Goal: Task Accomplishment & Management: Use online tool/utility

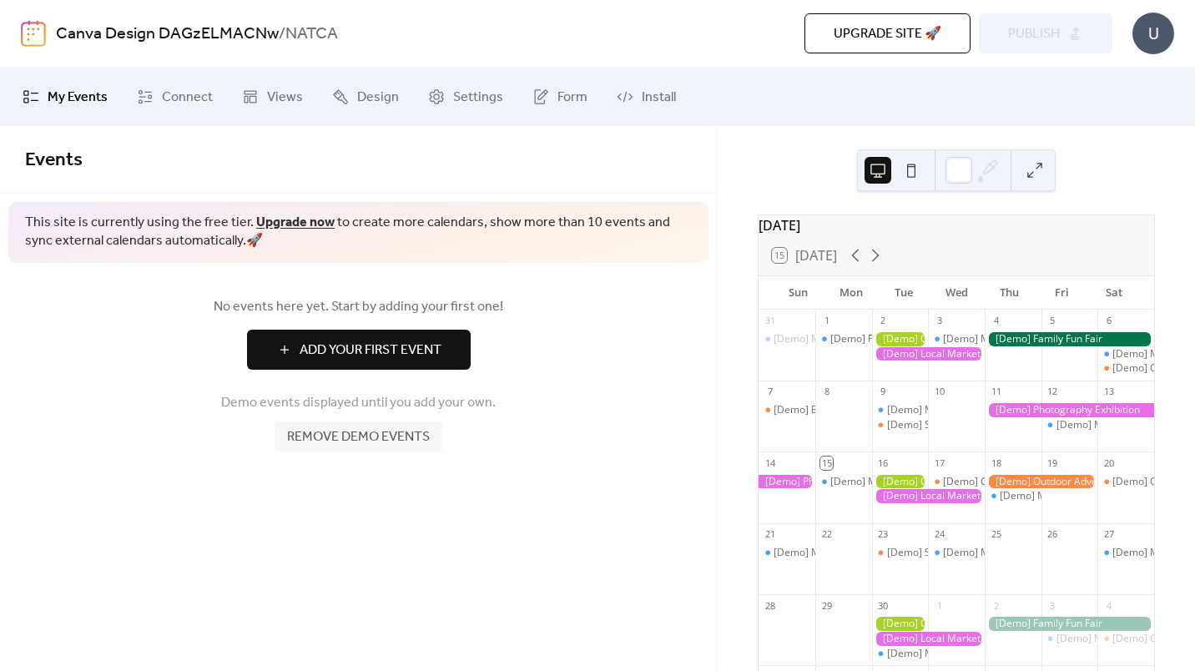
click at [159, 94] on link "Connect" at bounding box center [174, 96] width 101 height 45
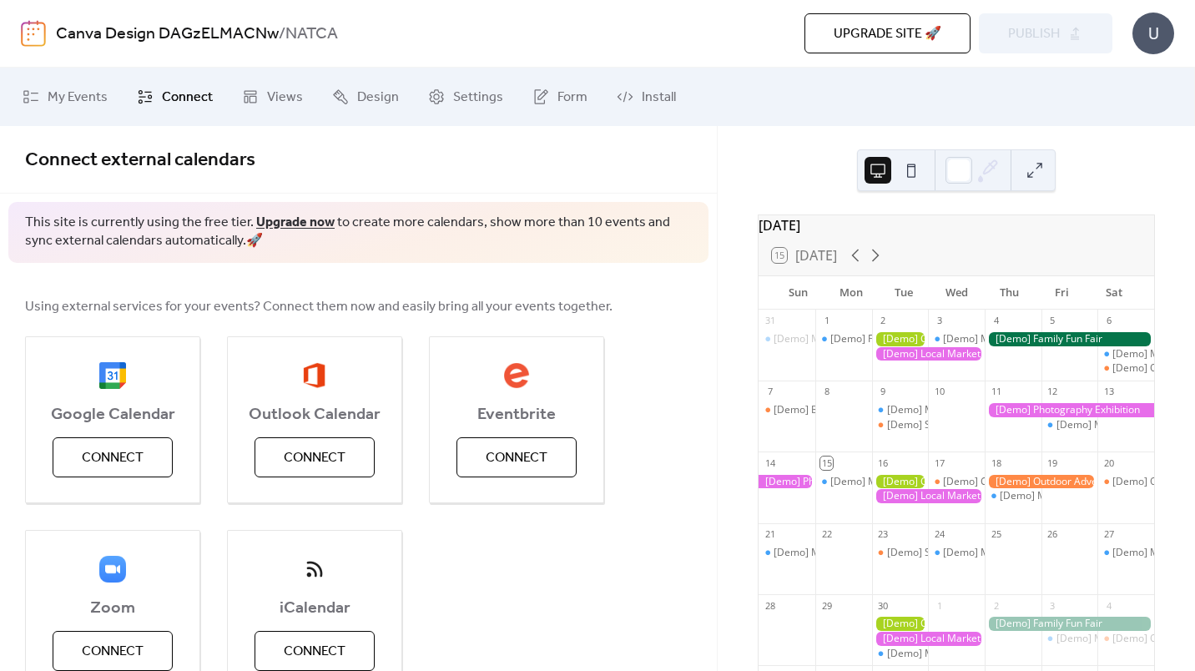
click at [651, 92] on span "Install" at bounding box center [659, 98] width 34 height 20
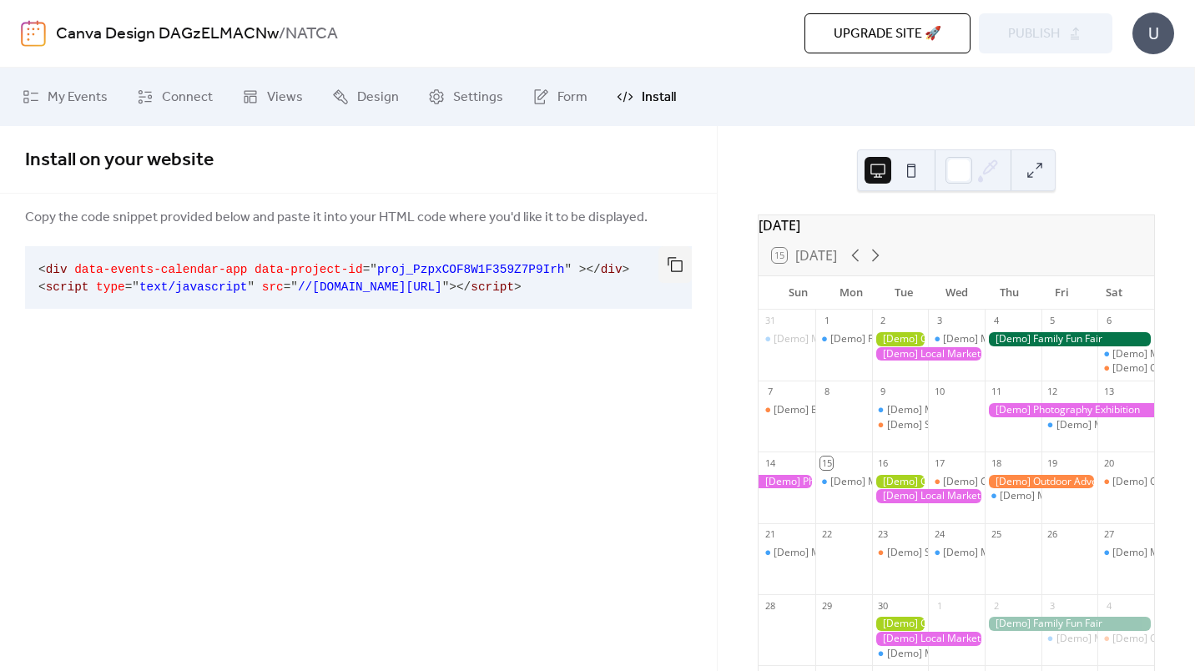
click at [93, 103] on span "My Events" at bounding box center [78, 98] width 60 height 20
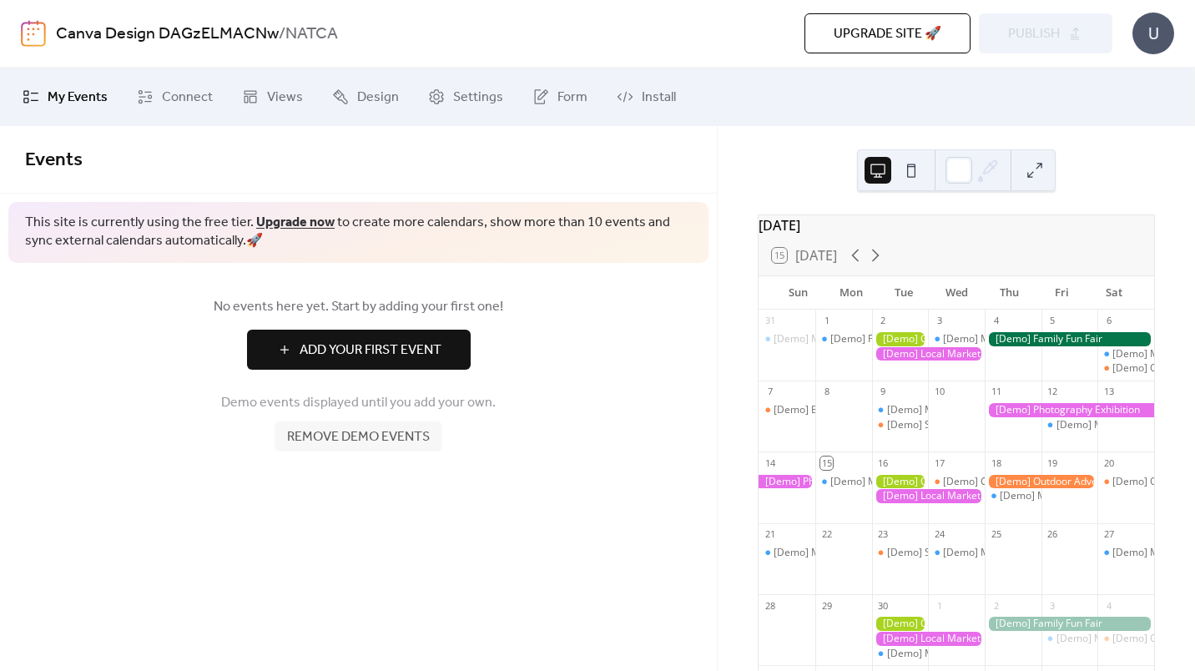
click at [296, 333] on button "Add Your First Event" at bounding box center [359, 350] width 224 height 40
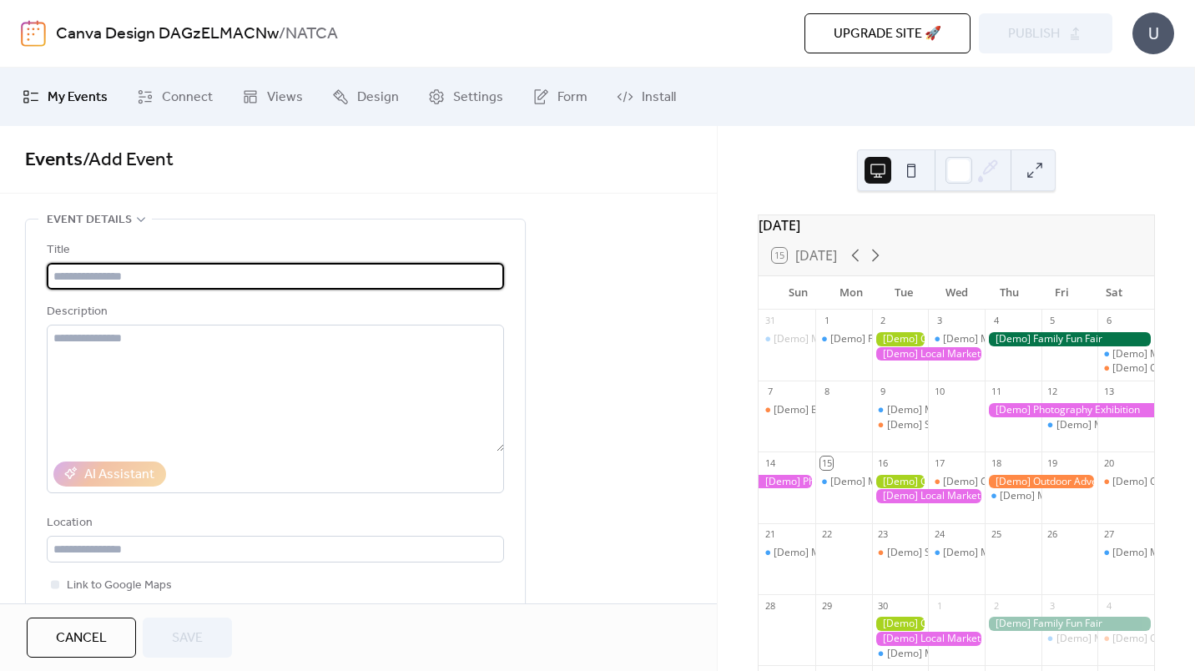
click at [181, 101] on span "Connect" at bounding box center [187, 98] width 51 height 20
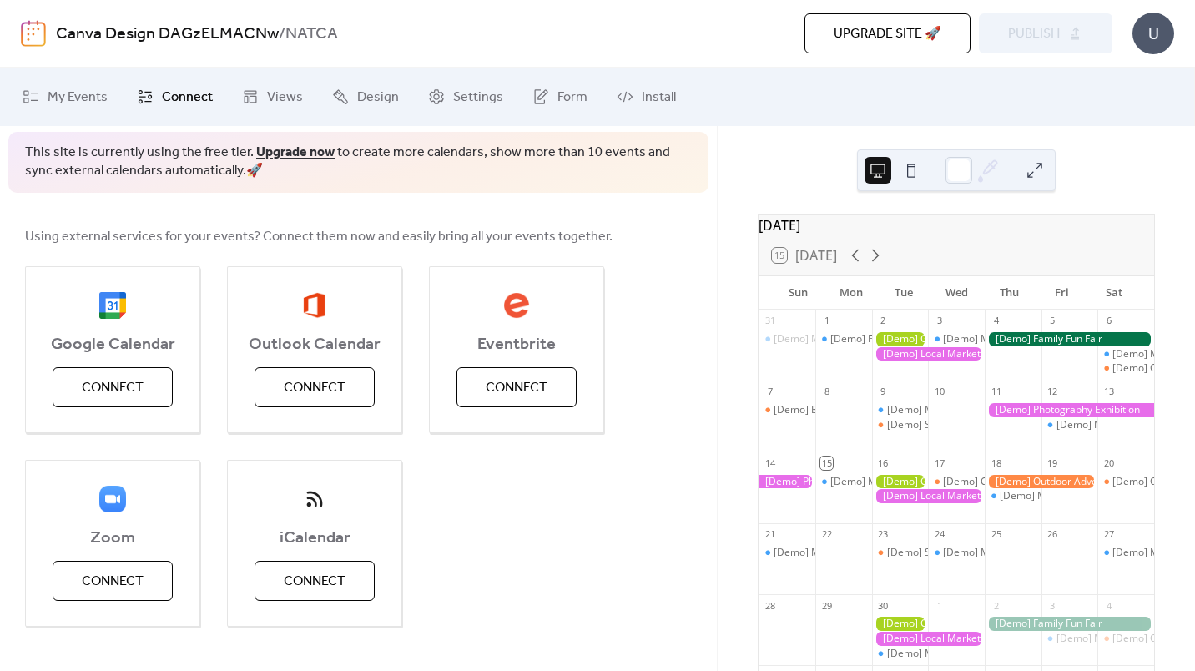
scroll to position [93, 0]
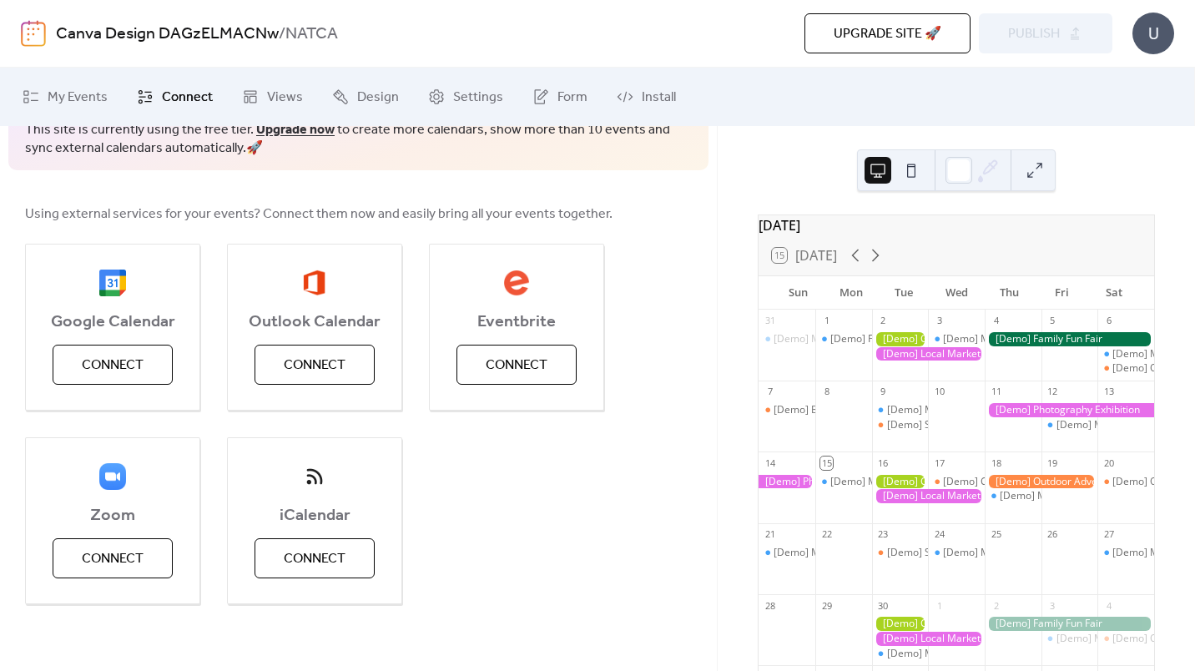
click at [294, 549] on span "Connect" at bounding box center [315, 559] width 62 height 20
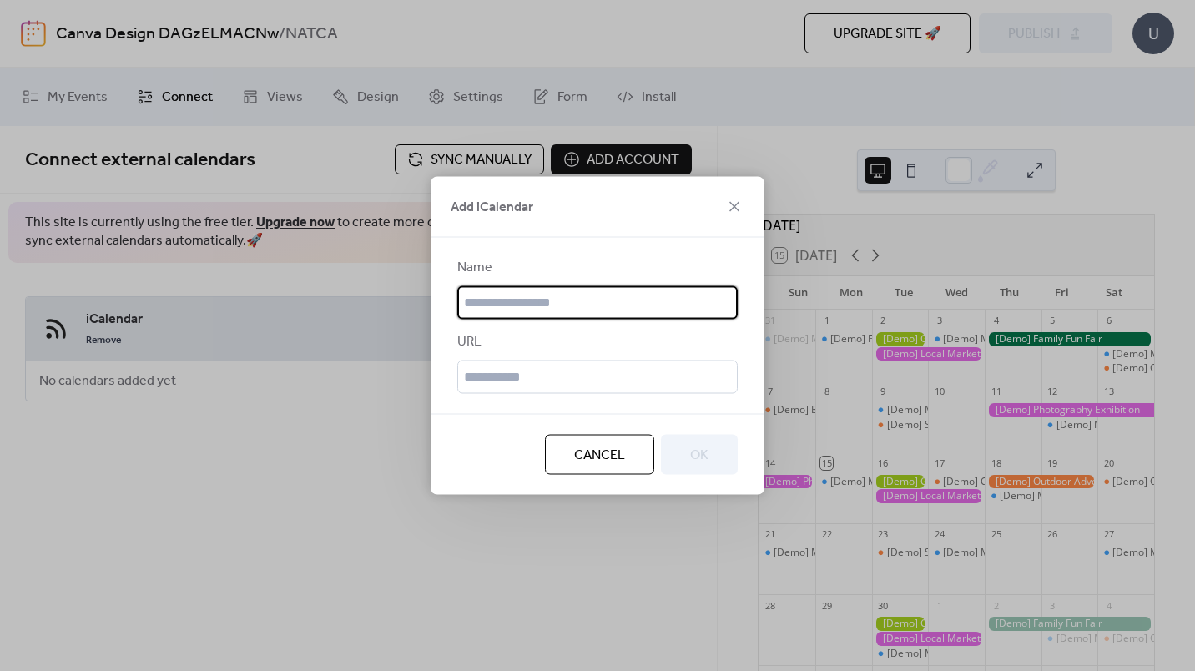
scroll to position [0, 0]
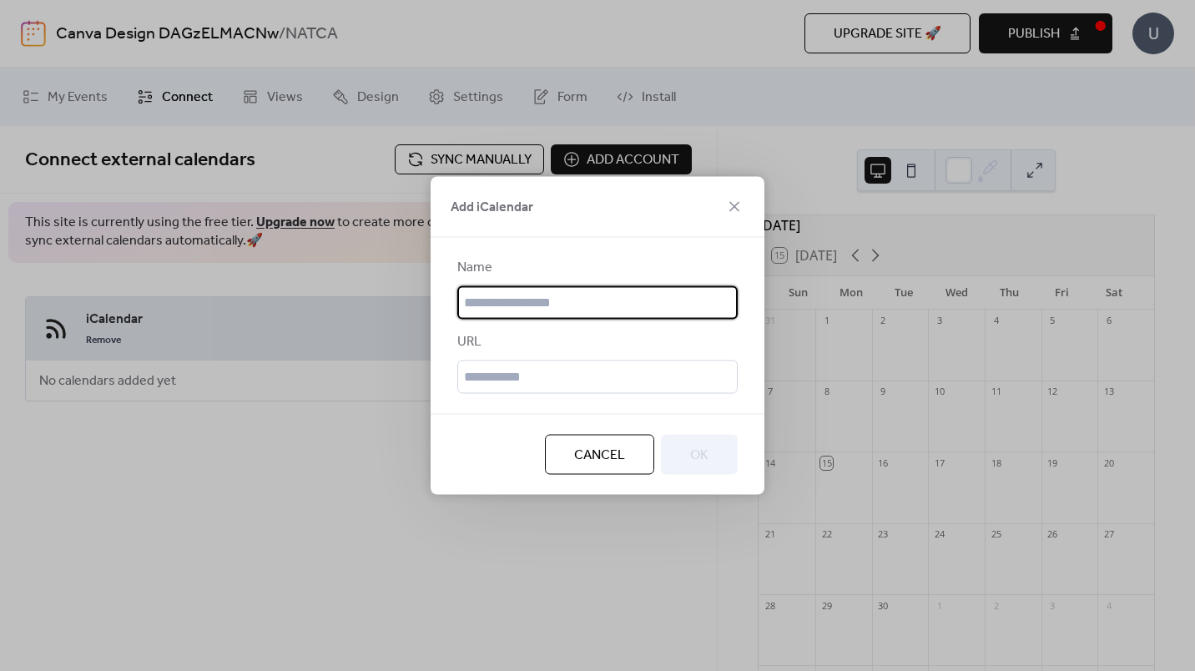
click at [510, 300] on input "text" at bounding box center [597, 302] width 280 height 33
type input "*****"
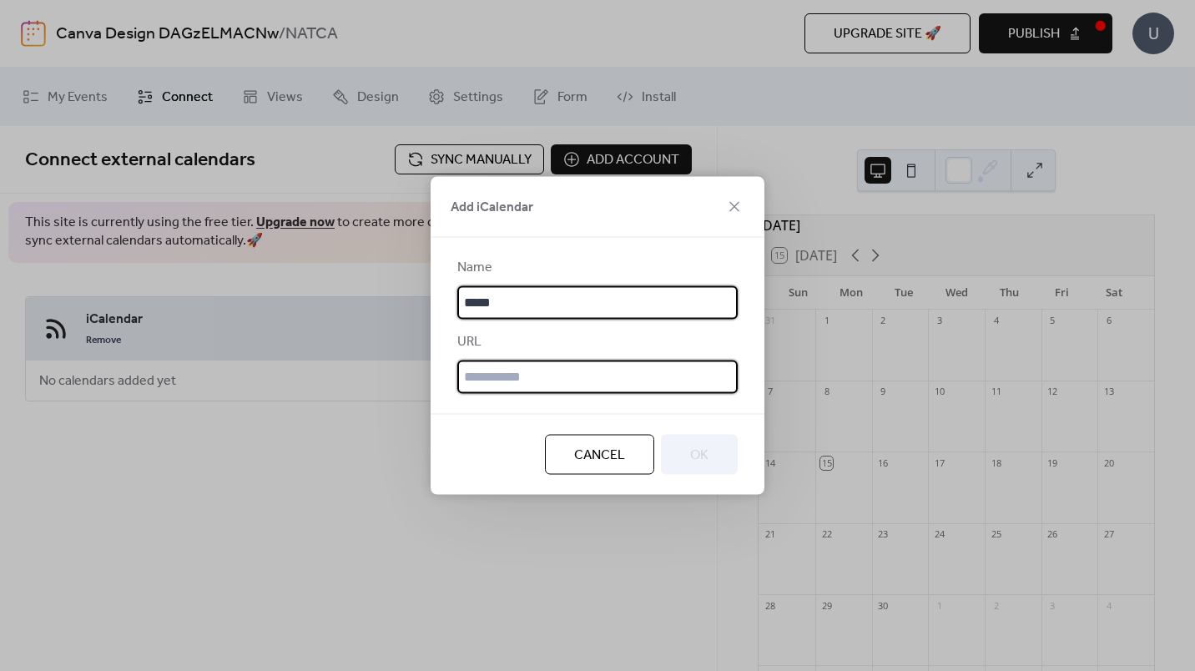
click at [504, 367] on input "text" at bounding box center [597, 376] width 280 height 33
paste input "**********"
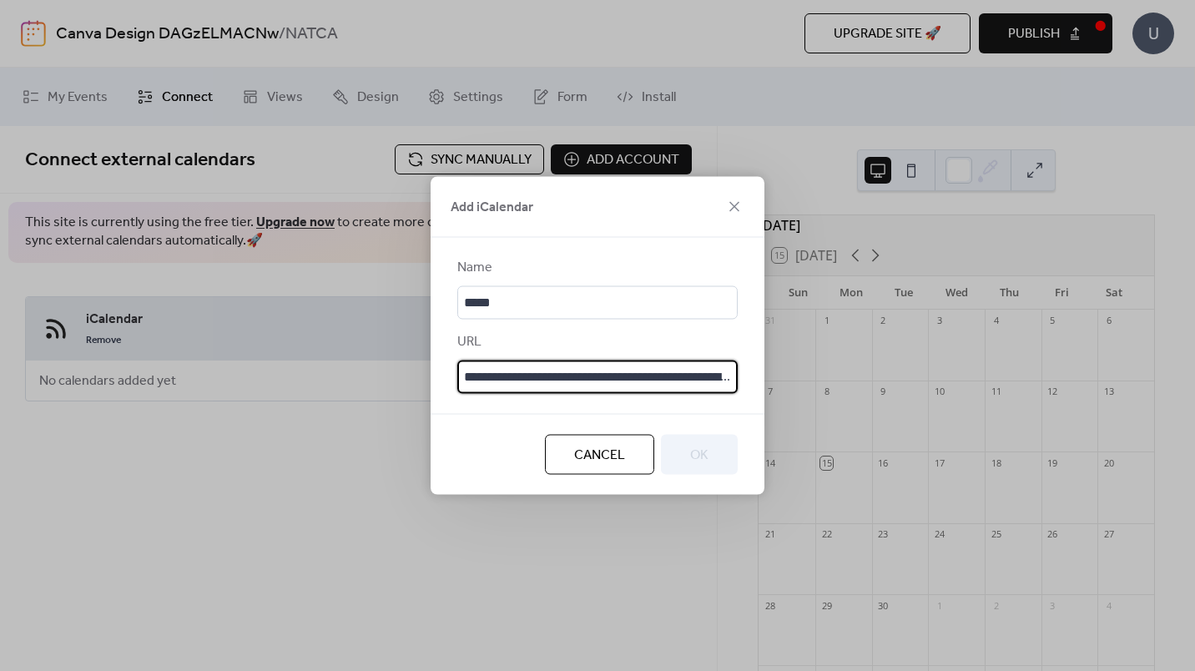
scroll to position [0, 787]
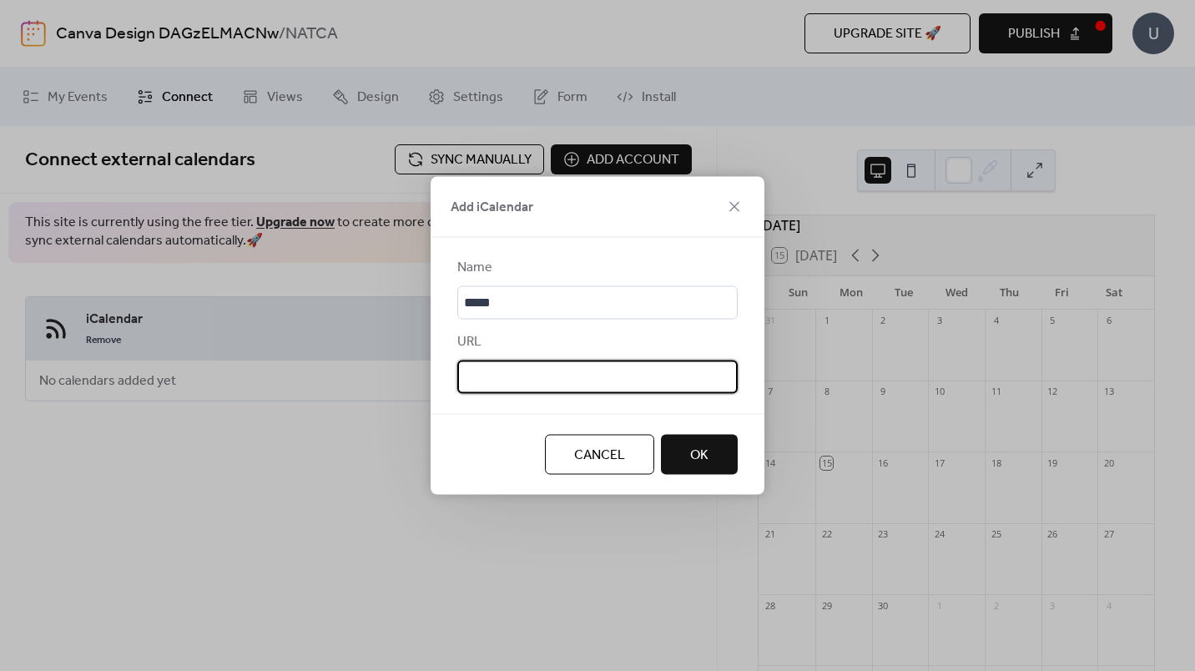
type input "**********"
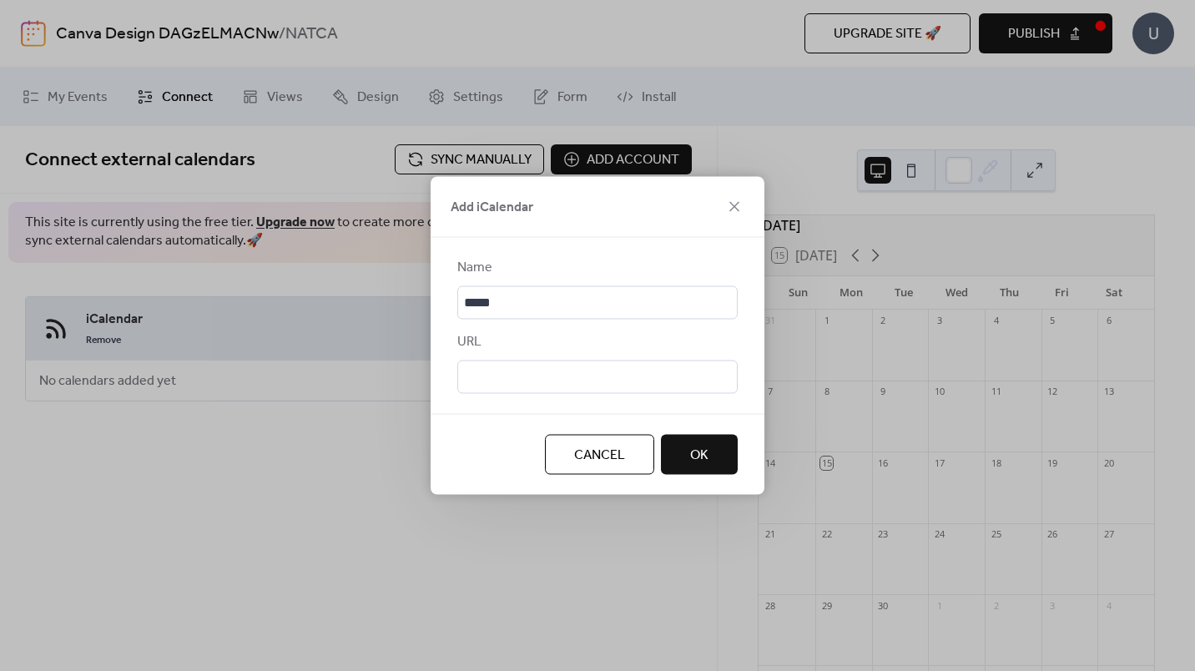
click at [692, 452] on span "OK" at bounding box center [699, 456] width 18 height 20
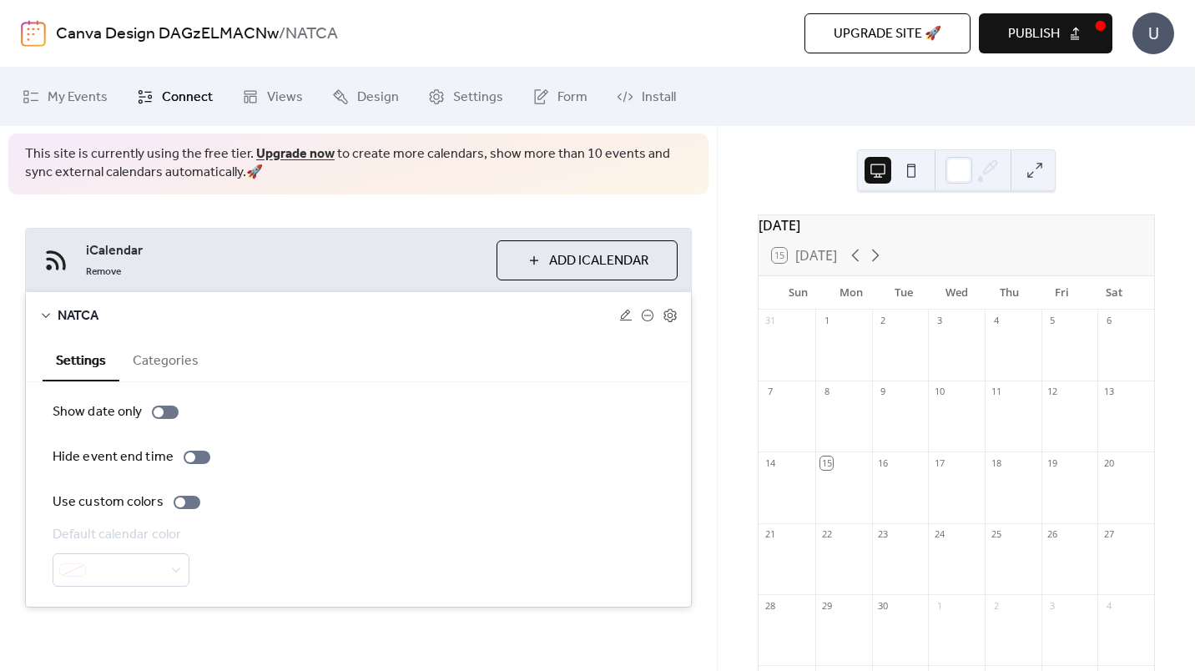
scroll to position [72, 0]
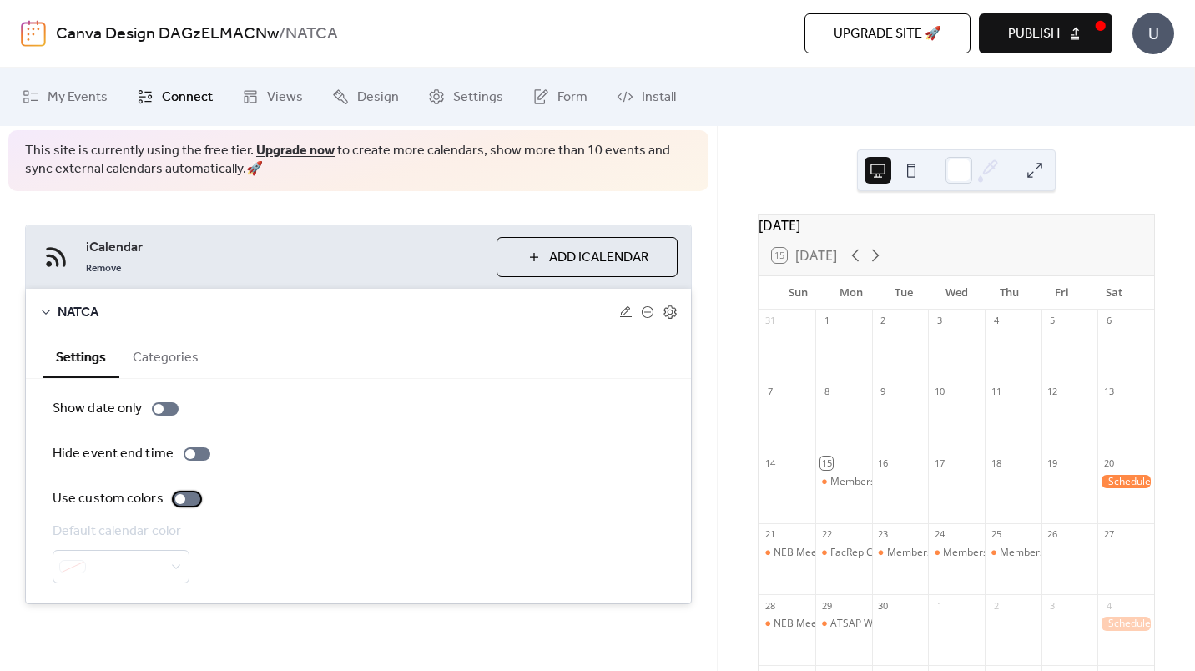
click at [184, 501] on div at bounding box center [187, 498] width 27 height 13
click at [185, 501] on div at bounding box center [187, 498] width 27 height 13
click at [169, 568] on div at bounding box center [121, 566] width 137 height 33
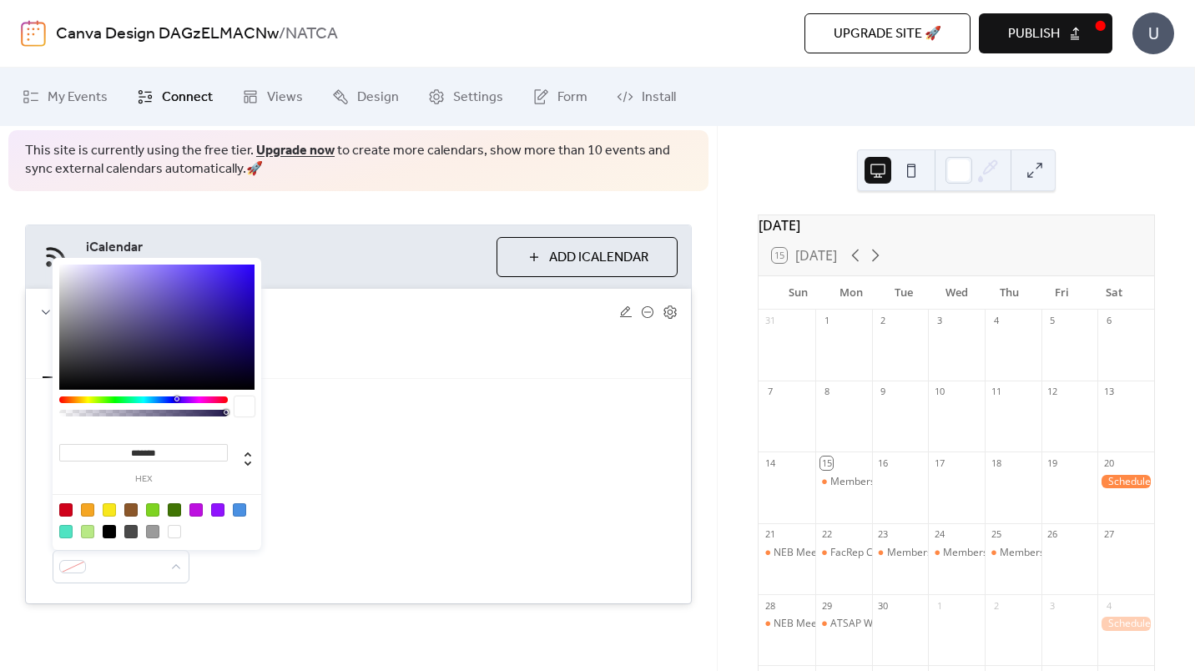
click at [174, 509] on div at bounding box center [174, 509] width 13 height 13
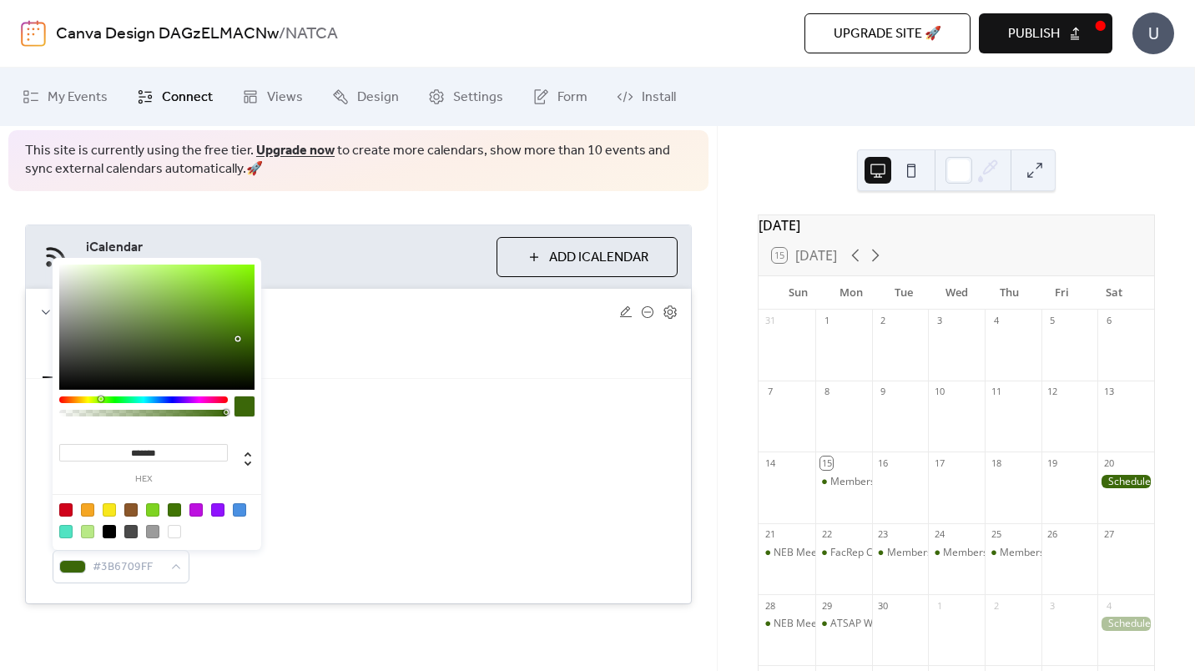
type input "*******"
drag, startPoint x: 219, startPoint y: 299, endPoint x: 241, endPoint y: 326, distance: 35.6
click at [241, 326] on div at bounding box center [156, 326] width 195 height 125
click at [388, 480] on div "Show date only Hide event end time Use custom colors Default calendar color #48…" at bounding box center [359, 491] width 612 height 184
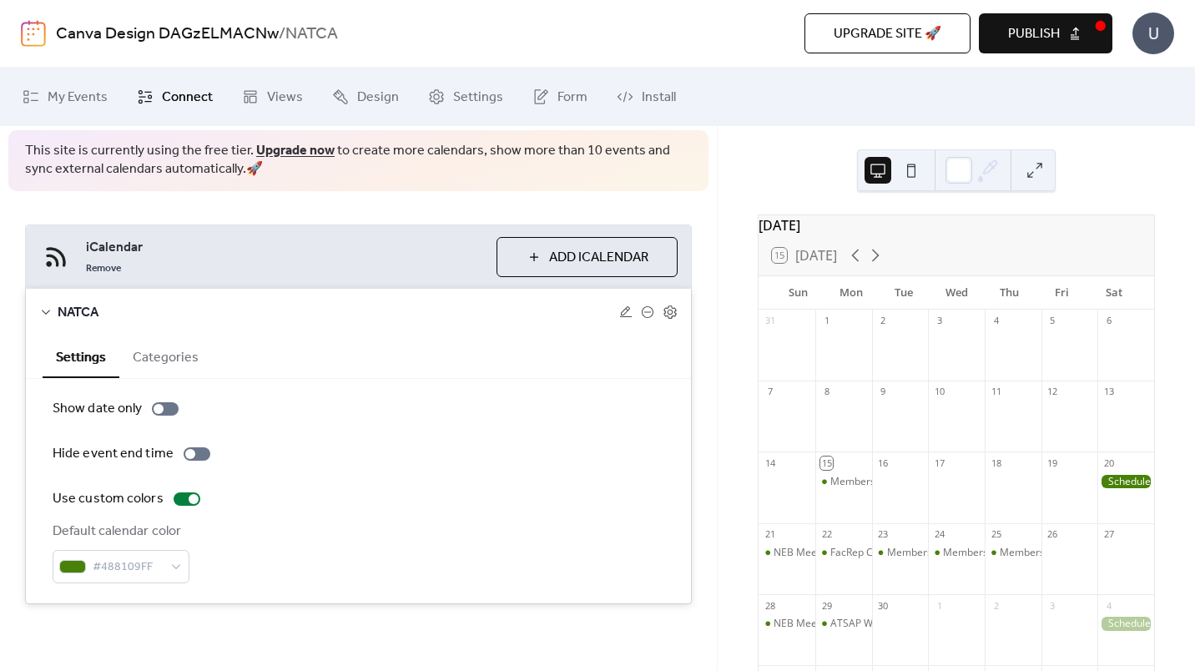
click at [582, 253] on span "Add iCalendar" at bounding box center [598, 258] width 99 height 20
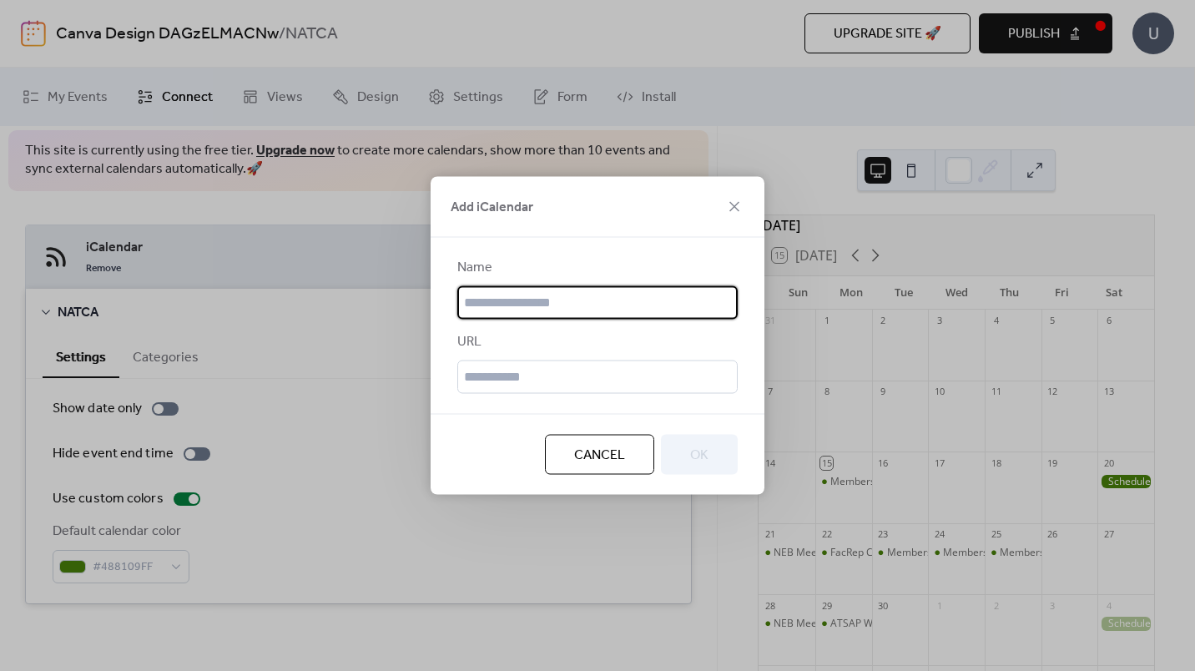
click at [623, 463] on span "Cancel" at bounding box center [599, 456] width 51 height 20
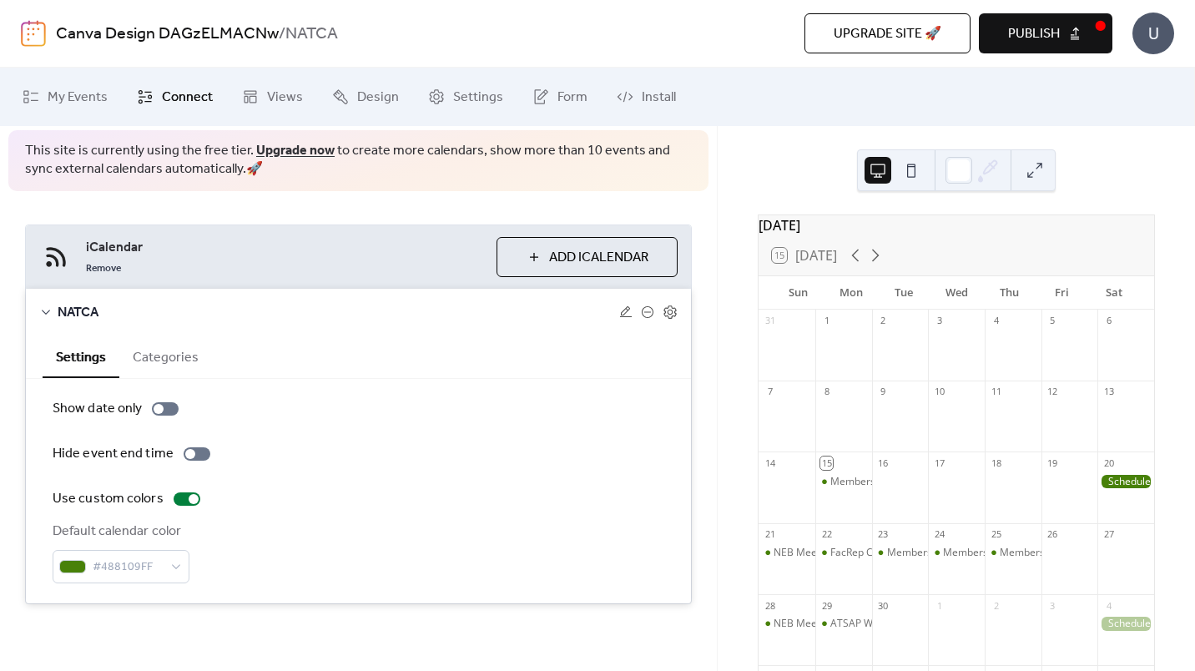
click at [163, 356] on button "Categories" at bounding box center [165, 355] width 93 height 41
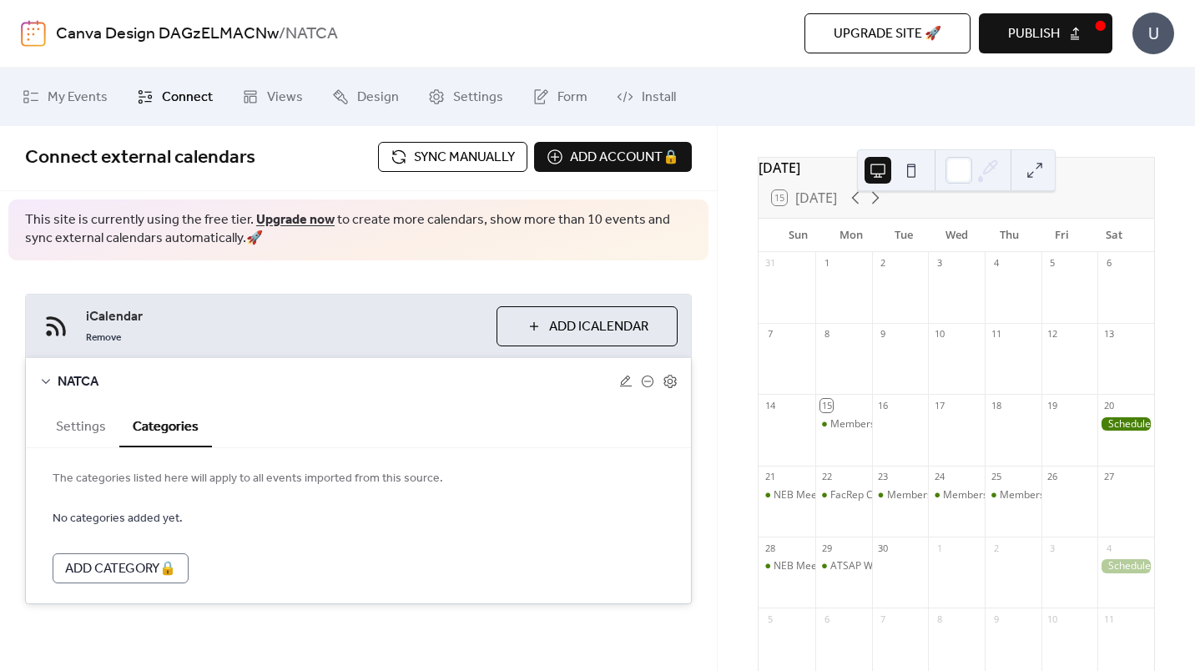
scroll to position [0, 0]
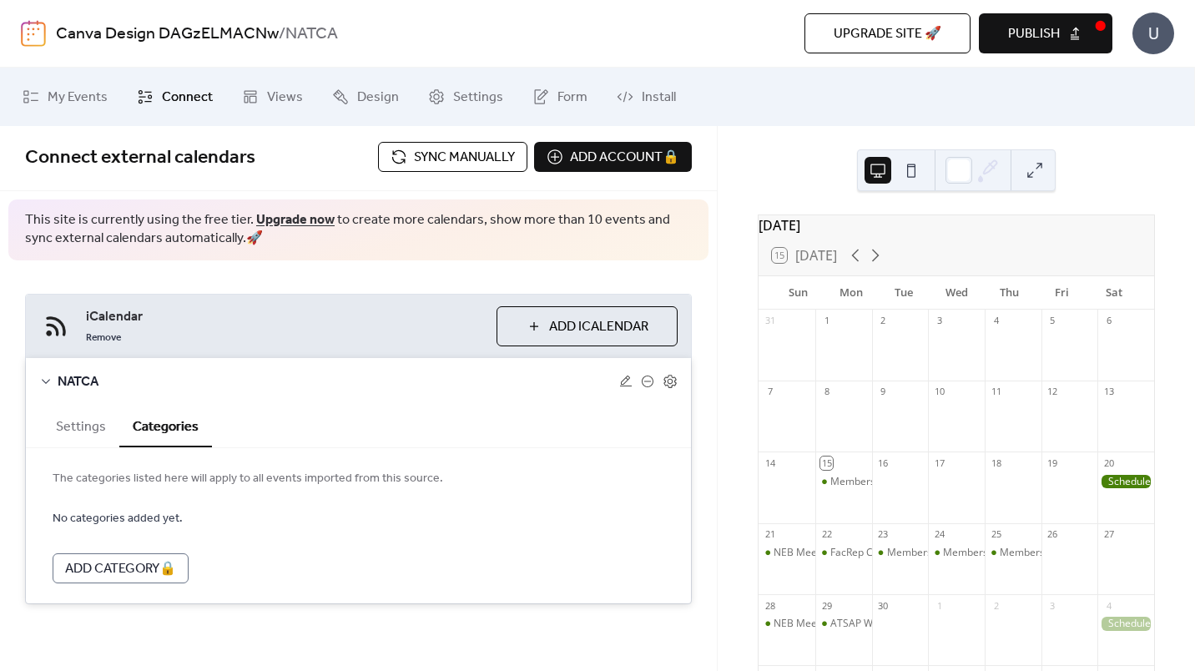
click at [643, 94] on span "Install" at bounding box center [659, 98] width 34 height 20
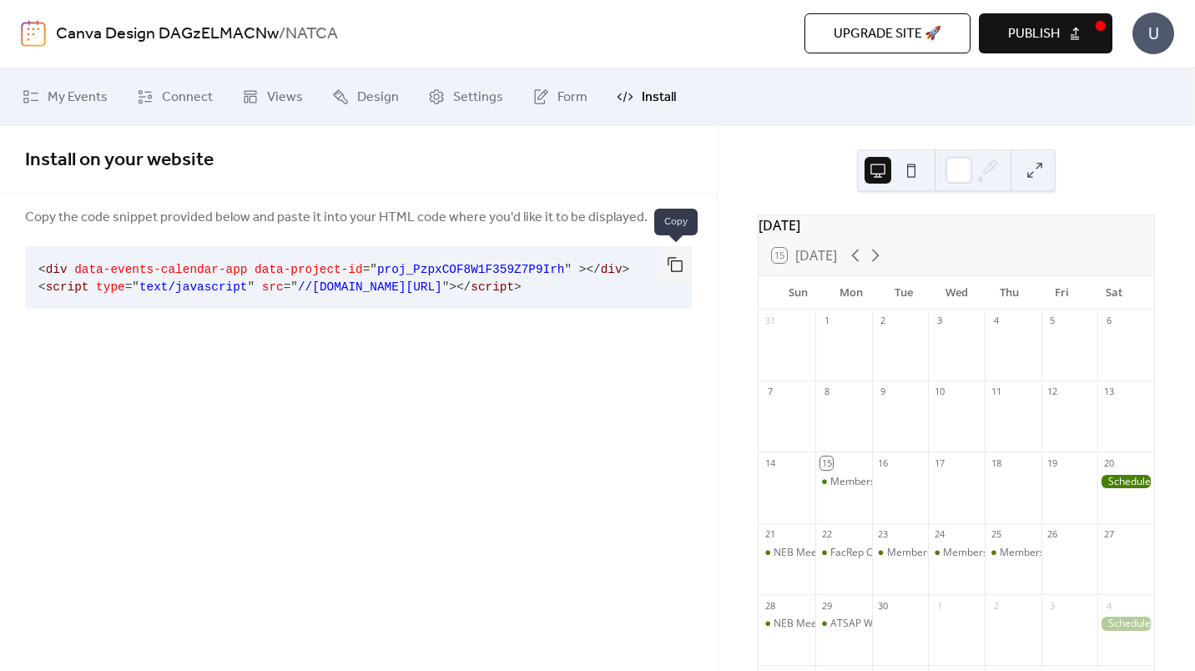
click at [672, 260] on button "button" at bounding box center [674, 264] width 33 height 37
click at [916, 174] on button at bounding box center [911, 170] width 27 height 27
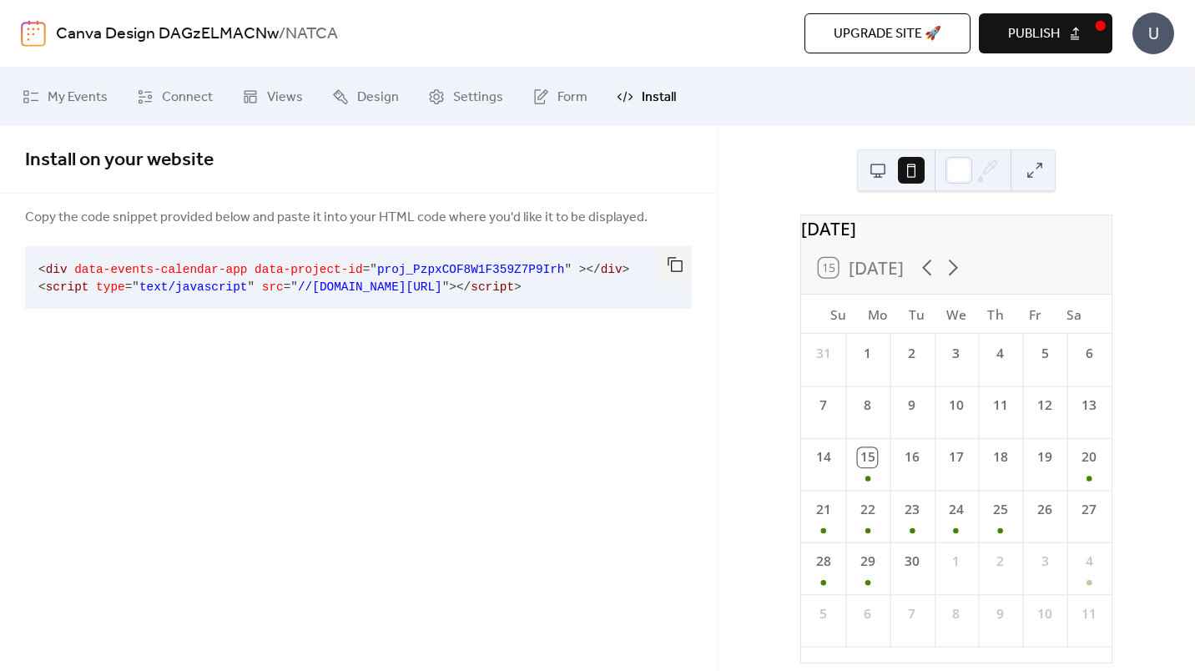
click at [880, 165] on button at bounding box center [877, 170] width 27 height 27
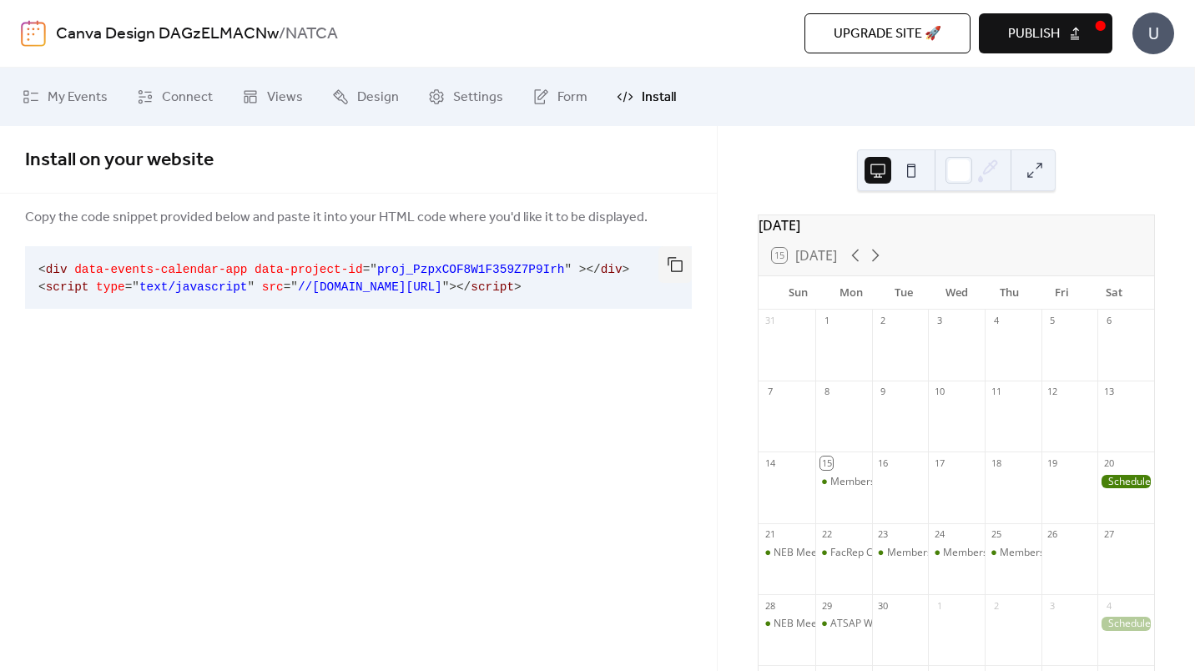
click at [370, 90] on span "Design" at bounding box center [378, 98] width 42 height 20
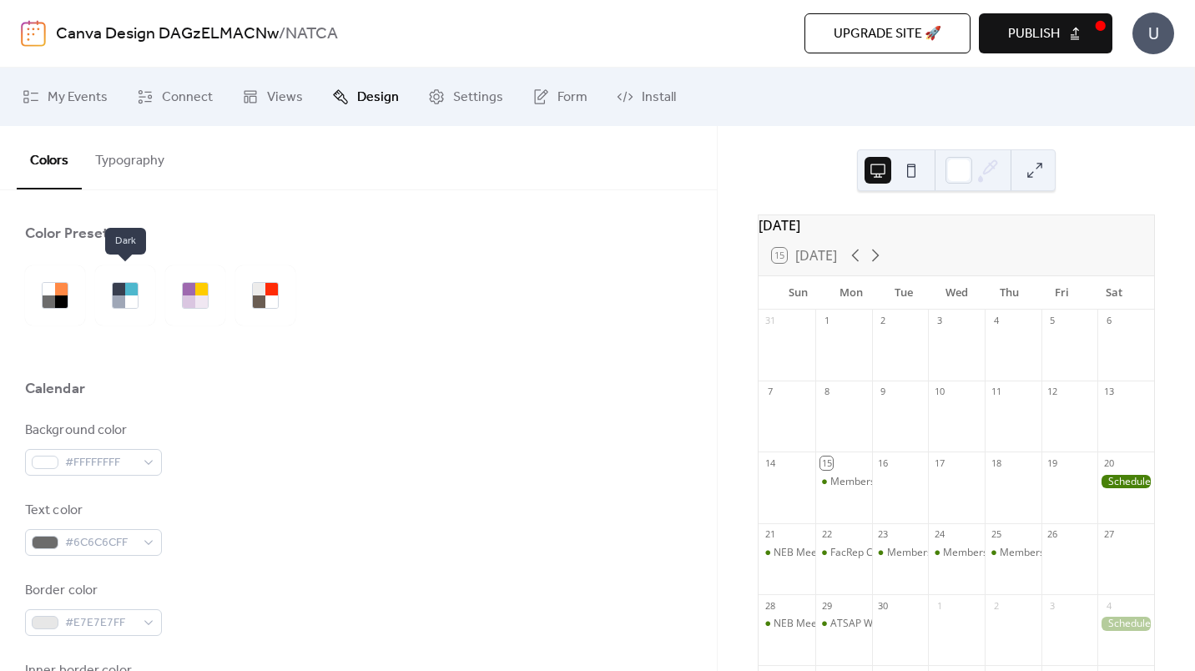
click at [123, 291] on div at bounding box center [119, 289] width 13 height 13
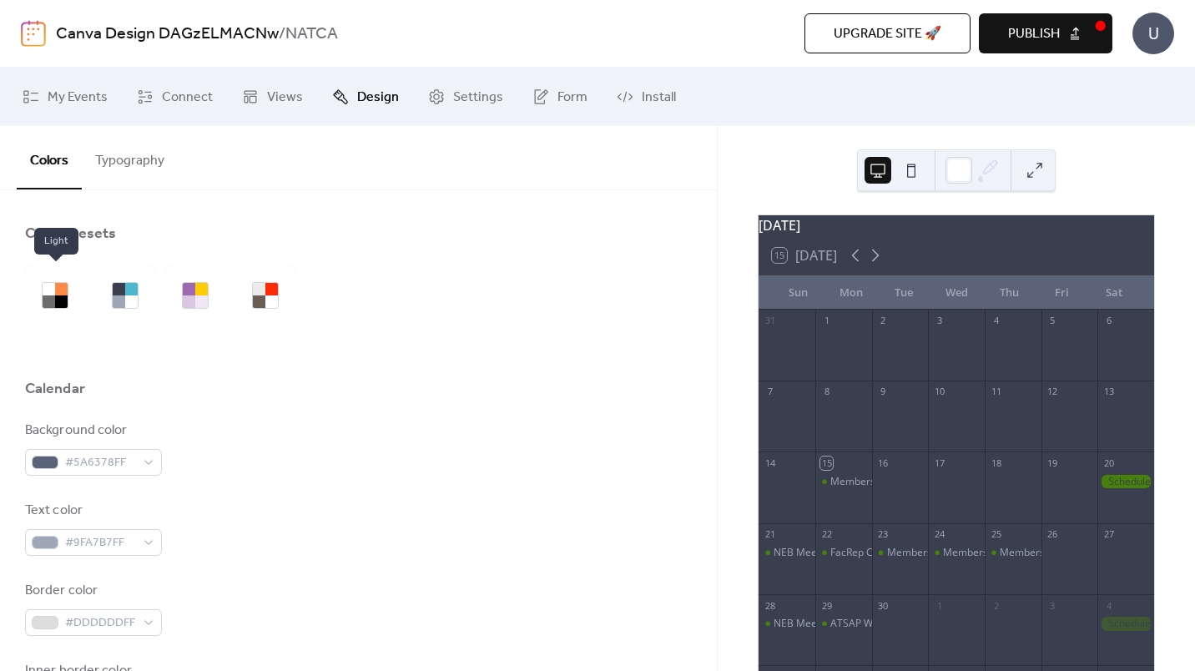
click at [49, 298] on div at bounding box center [49, 301] width 13 height 13
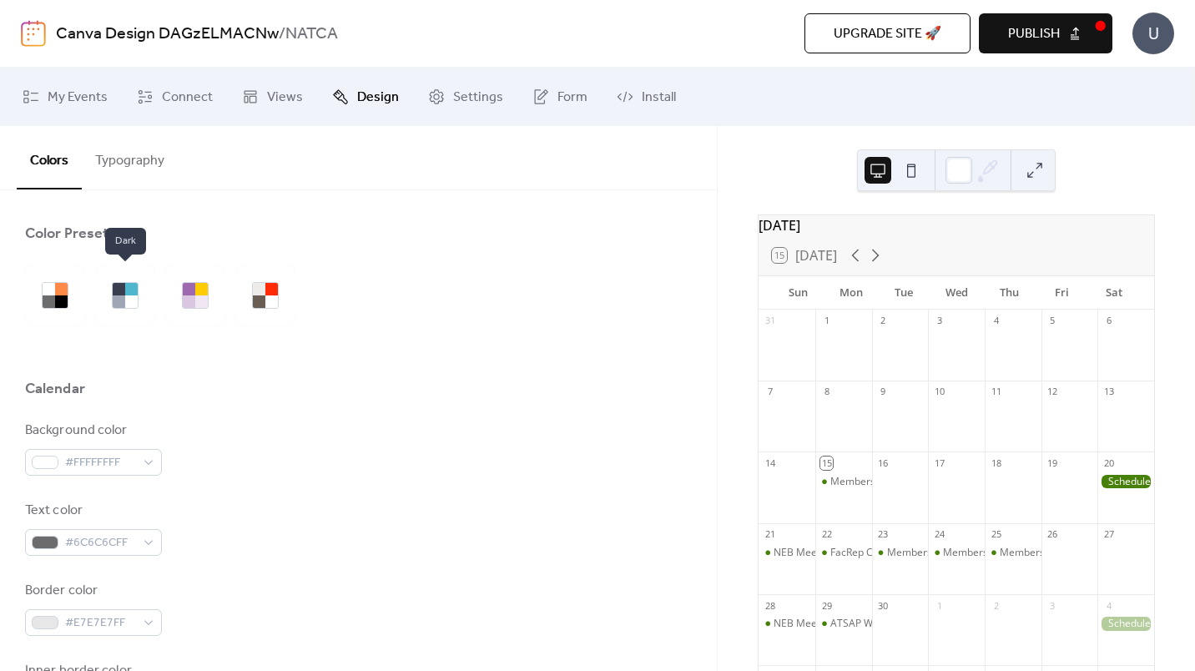
click at [113, 298] on div at bounding box center [119, 301] width 13 height 13
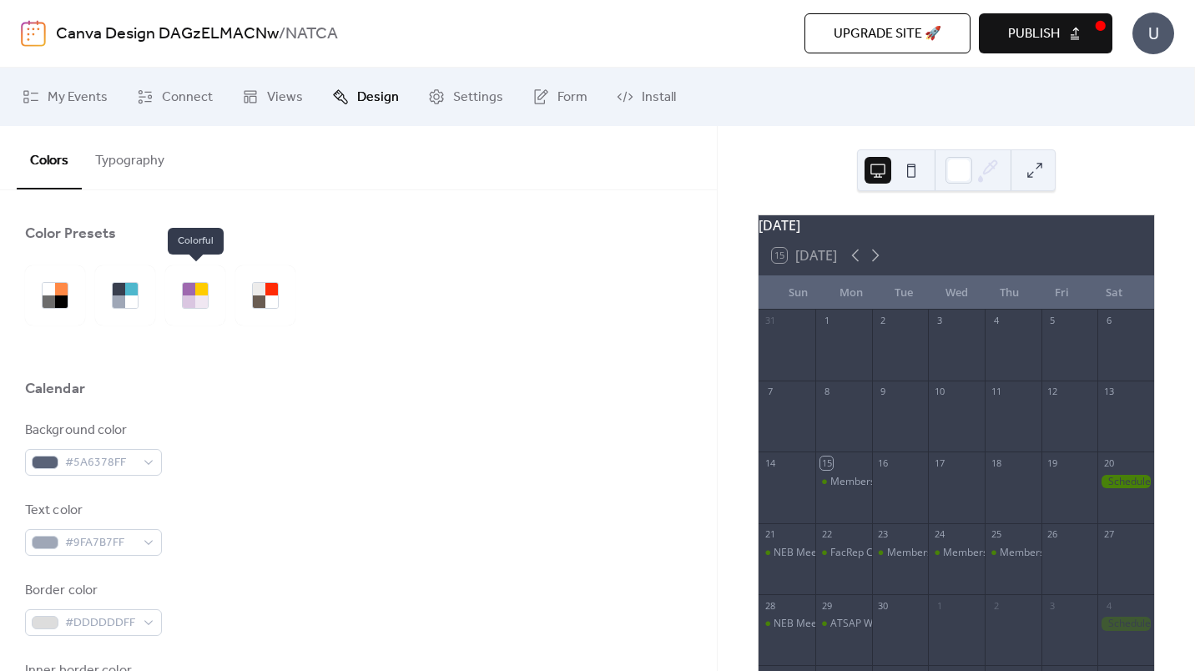
click at [177, 298] on div at bounding box center [195, 295] width 60 height 60
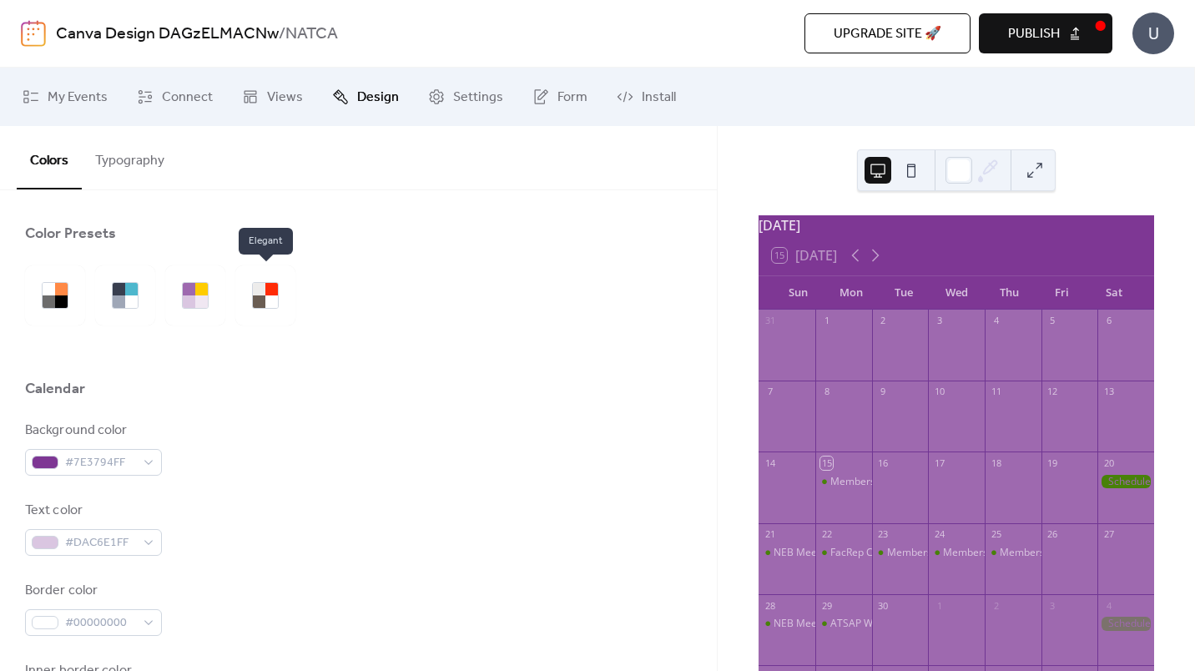
click at [254, 288] on div at bounding box center [259, 289] width 13 height 13
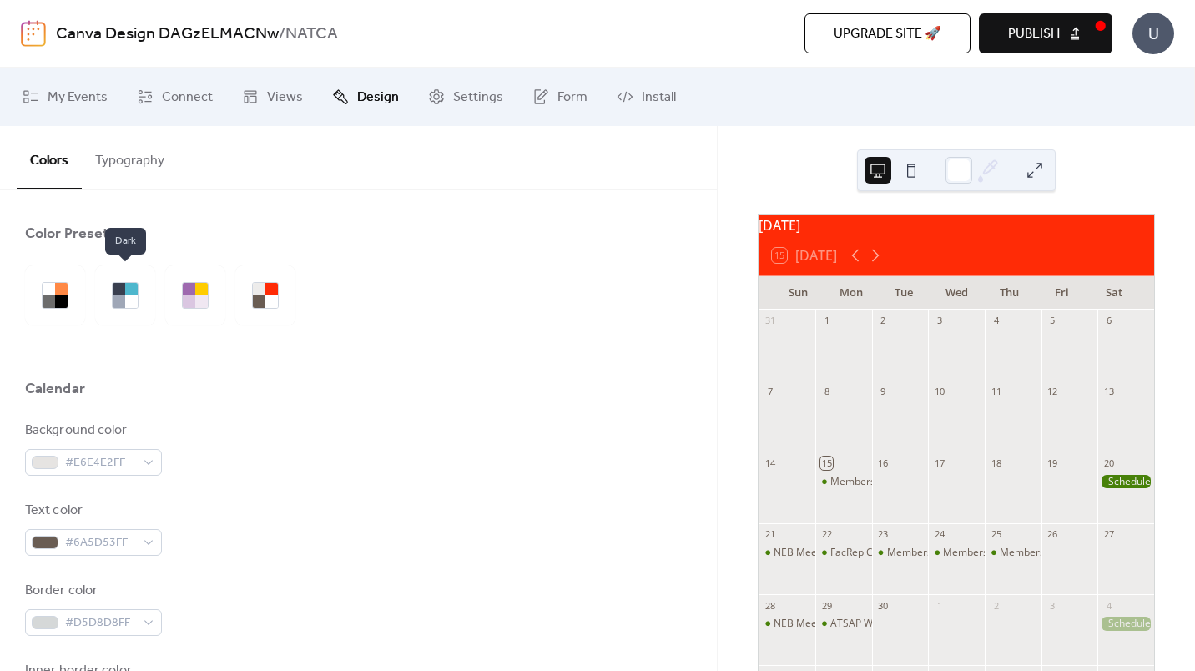
click at [125, 284] on div at bounding box center [131, 289] width 13 height 13
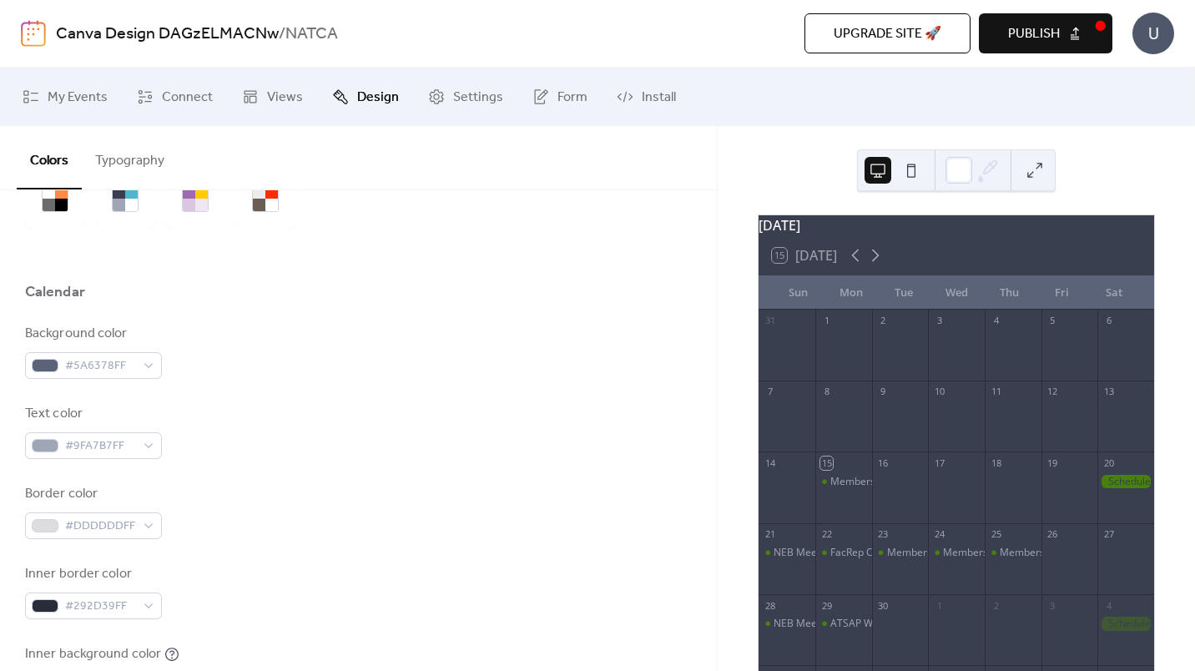
scroll to position [107, 0]
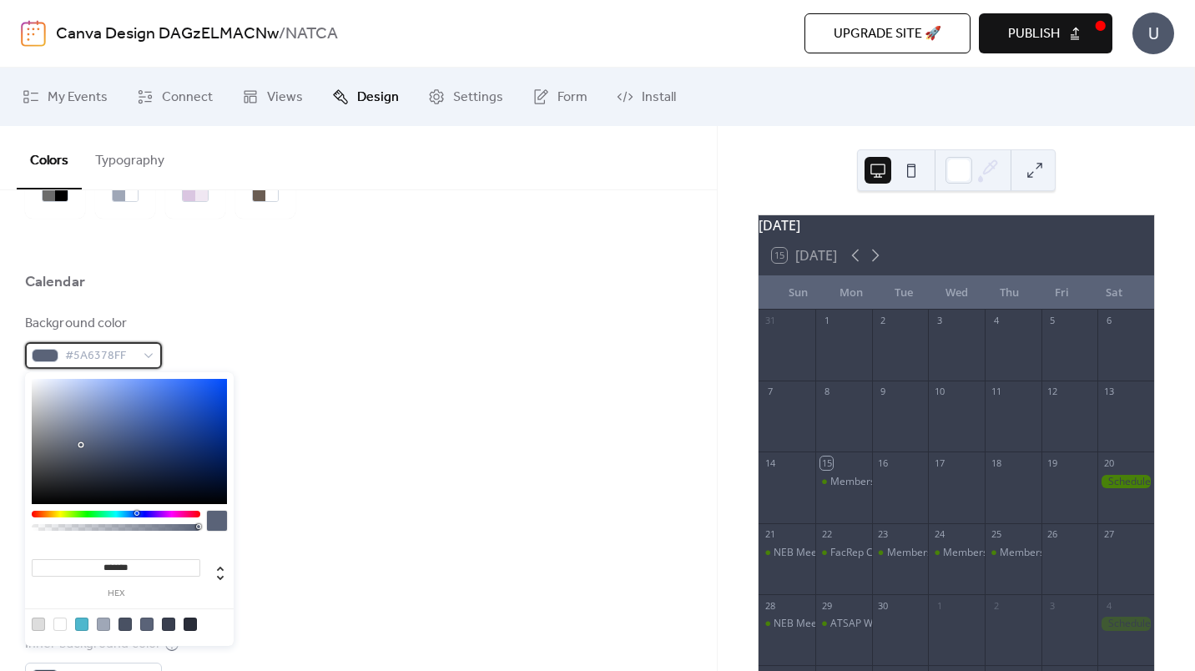
click at [148, 355] on div "#5A6378FF" at bounding box center [93, 355] width 137 height 27
click at [395, 330] on div "Background color #5A6378FF" at bounding box center [358, 341] width 667 height 55
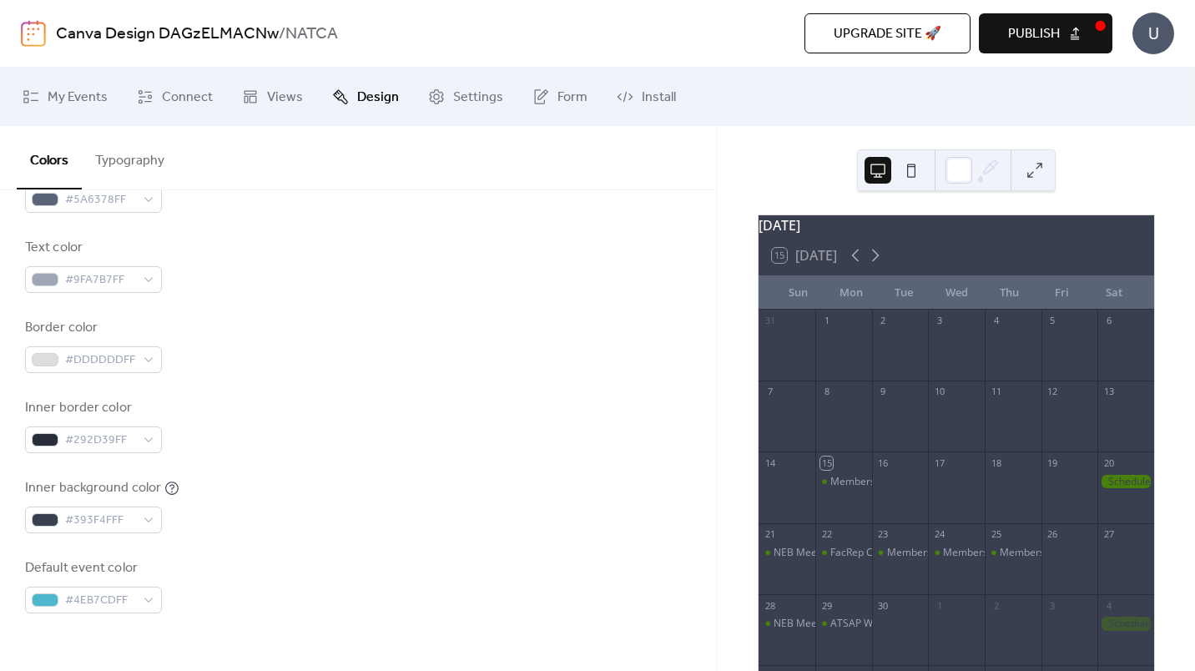
scroll to position [273, 0]
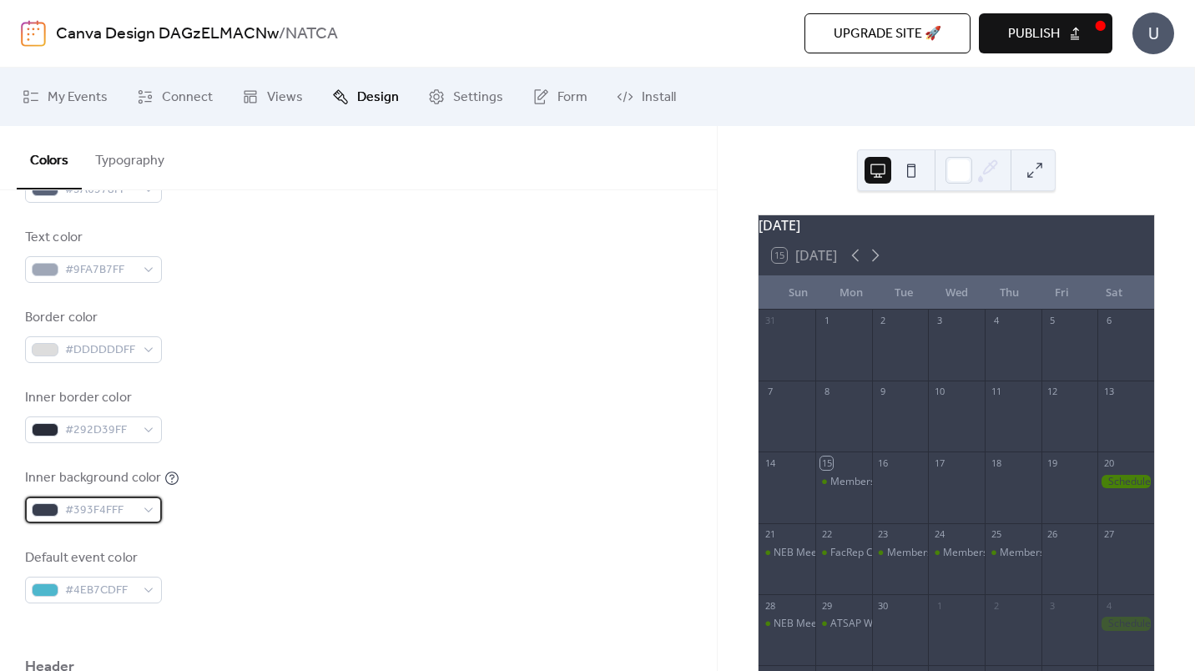
click at [146, 511] on div "#393F4FFF" at bounding box center [93, 509] width 137 height 27
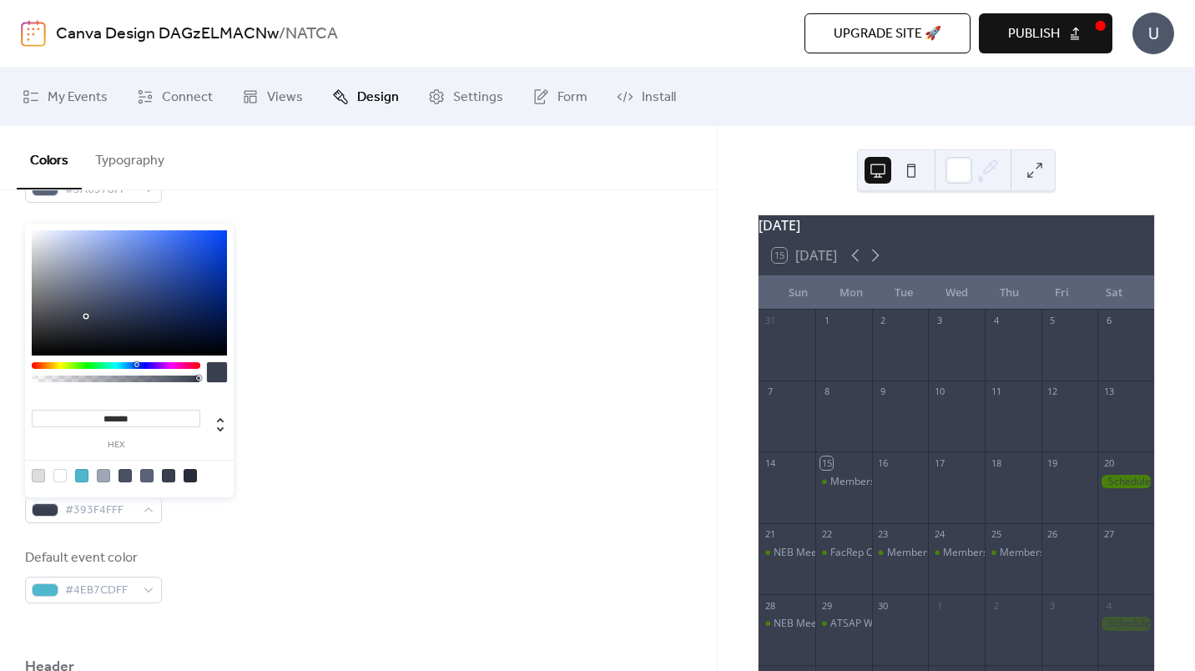
click at [398, 391] on div "Inner border color #292D39FF" at bounding box center [358, 415] width 667 height 55
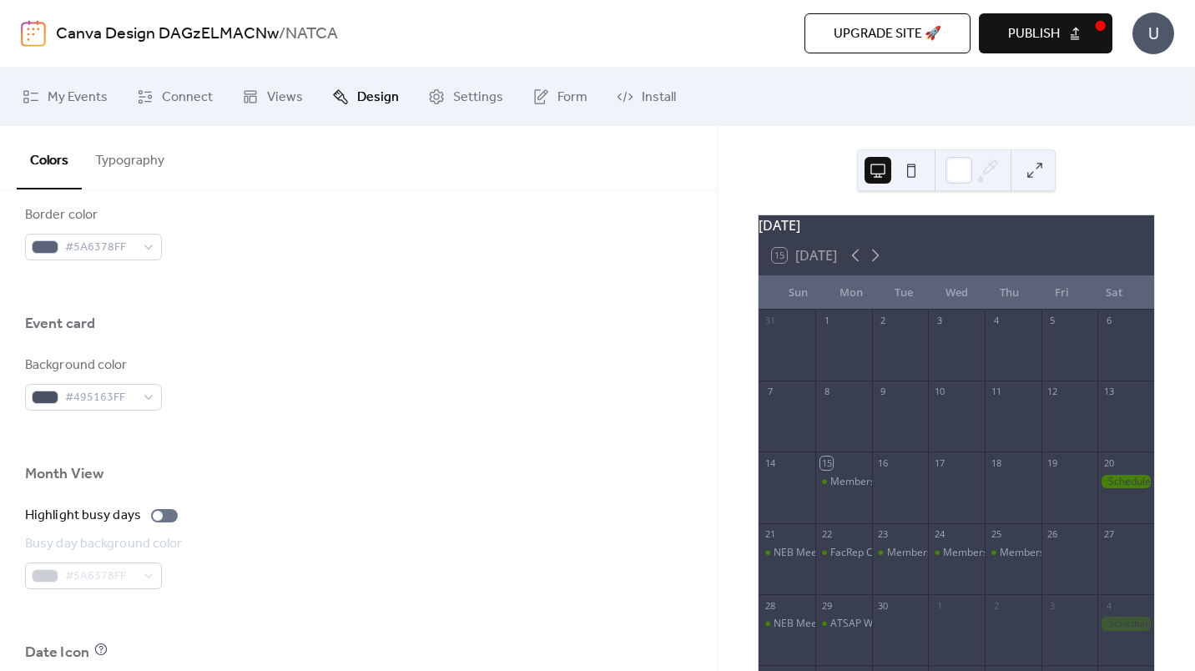
scroll to position [1136, 0]
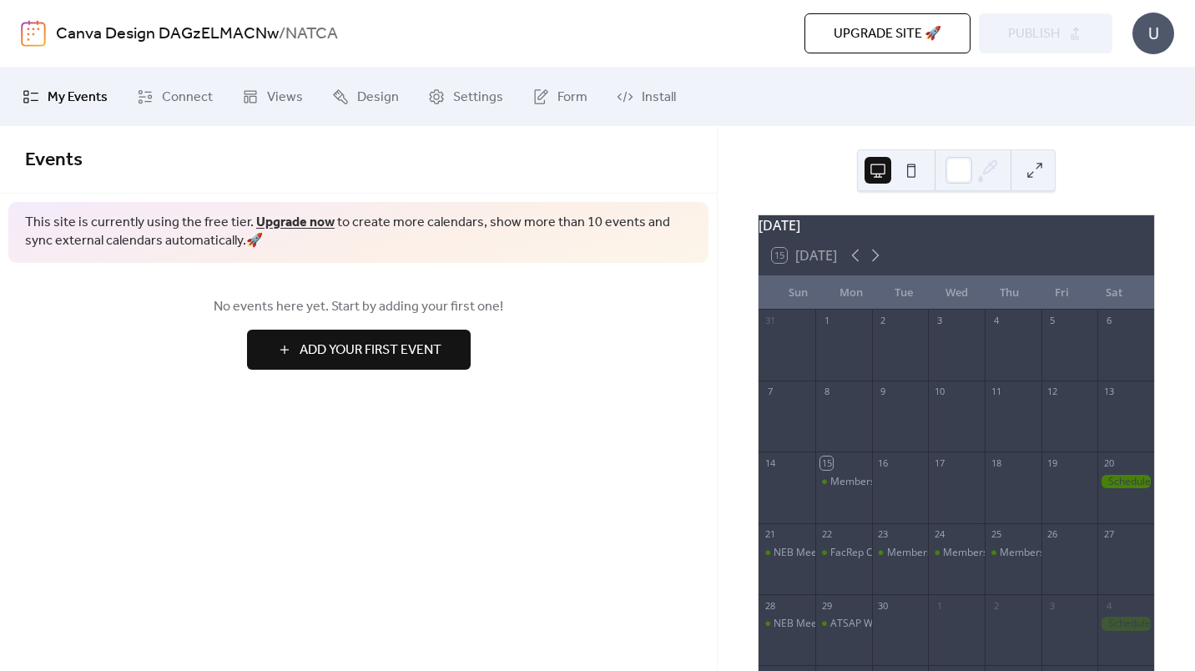
click at [852, 265] on icon at bounding box center [855, 255] width 20 height 20
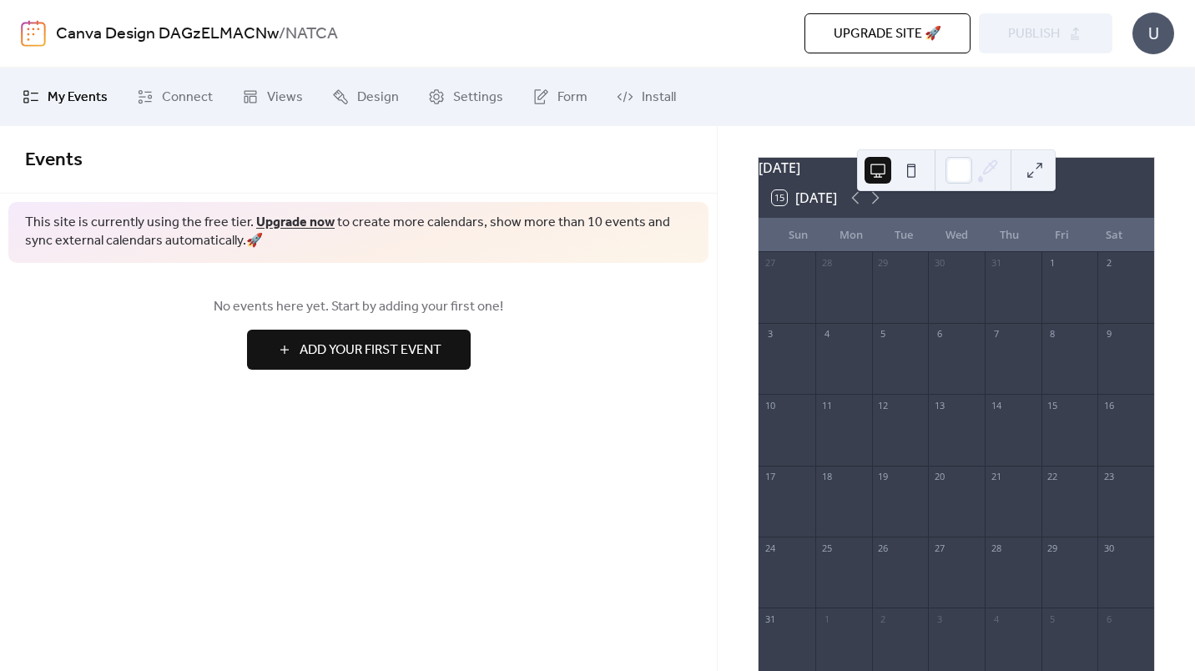
scroll to position [57, 0]
click at [860, 208] on icon at bounding box center [855, 199] width 20 height 20
click at [882, 208] on icon at bounding box center [875, 199] width 20 height 20
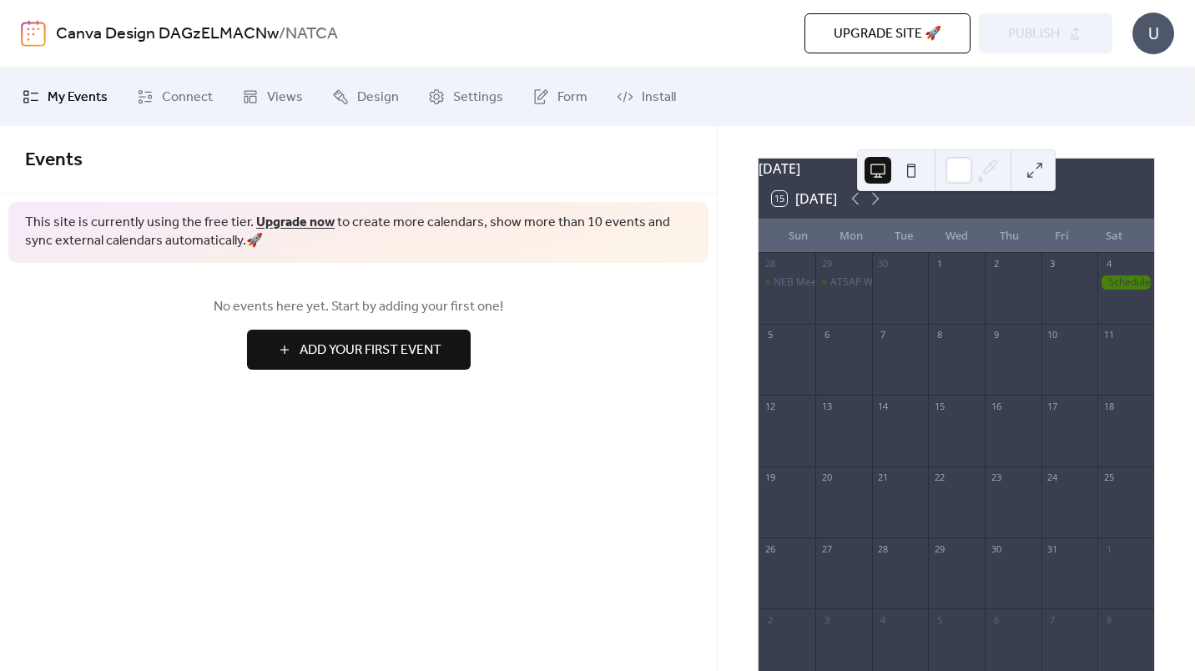
click at [882, 208] on icon at bounding box center [875, 199] width 20 height 20
click at [855, 205] on icon at bounding box center [856, 199] width 8 height 13
click at [725, 154] on div "[DATE] 15 [DATE] Sun Mon Tue Wed Thu Fri Sat 31 1 2 3 4 5 6 7 8 9 10 11 12 13 1…" at bounding box center [955, 398] width 477 height 545
click at [858, 205] on icon at bounding box center [856, 199] width 8 height 13
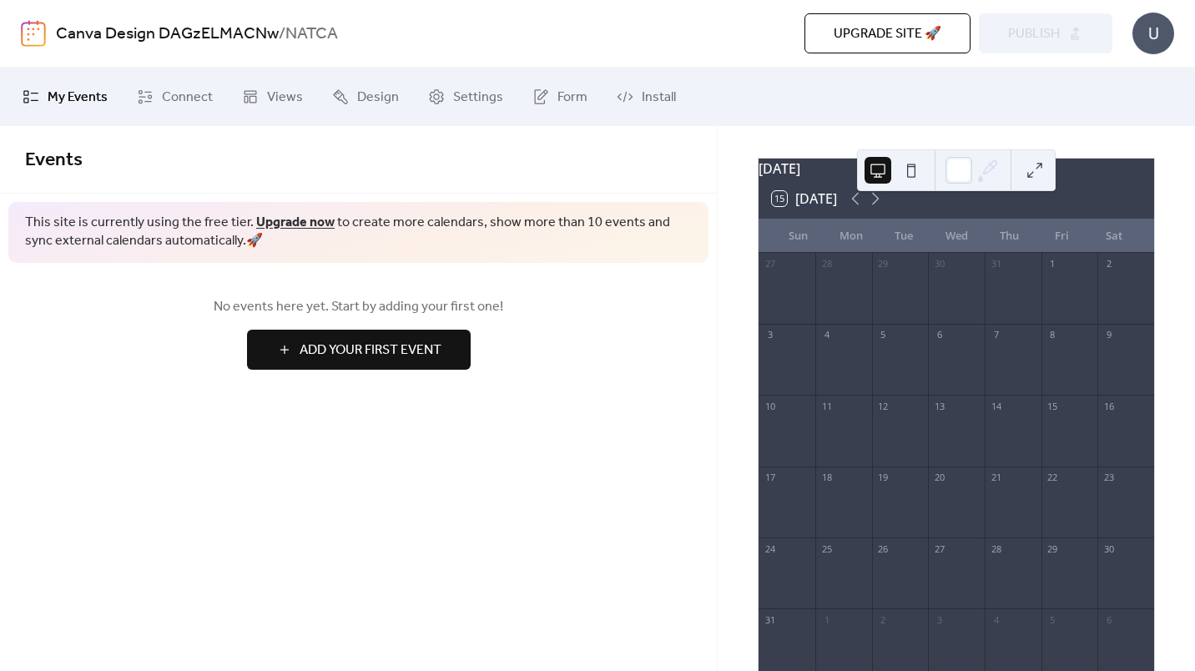
click at [889, 209] on div "15 [DATE]" at bounding box center [955, 199] width 395 height 40
click at [884, 209] on icon at bounding box center [875, 199] width 20 height 20
click at [68, 96] on span "My Events" at bounding box center [78, 98] width 60 height 20
click at [174, 95] on span "Connect" at bounding box center [187, 98] width 51 height 20
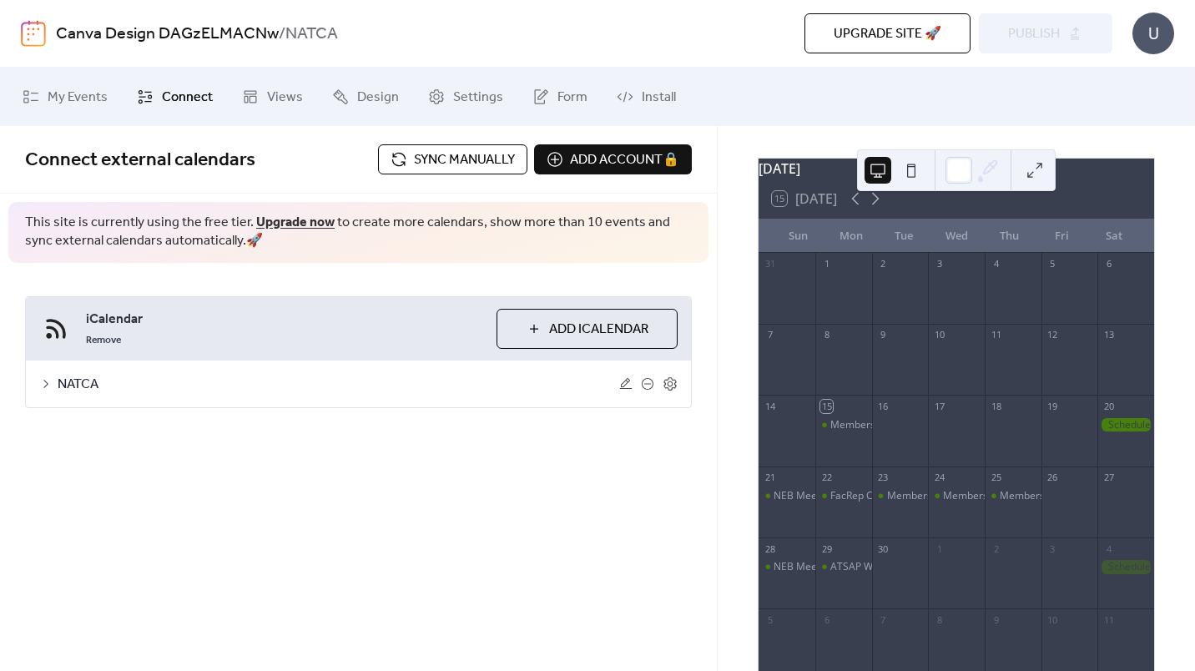
click at [258, 98] on link "Views" at bounding box center [272, 96] width 86 height 45
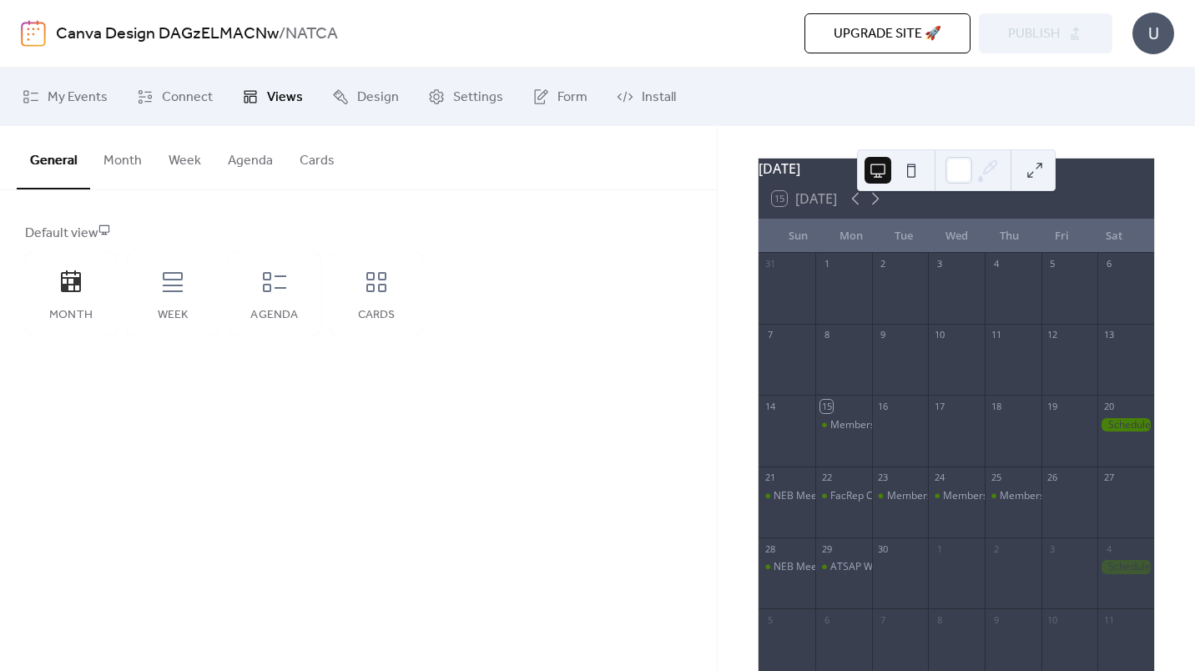
click at [164, 312] on div "Week" at bounding box center [172, 315] width 58 height 13
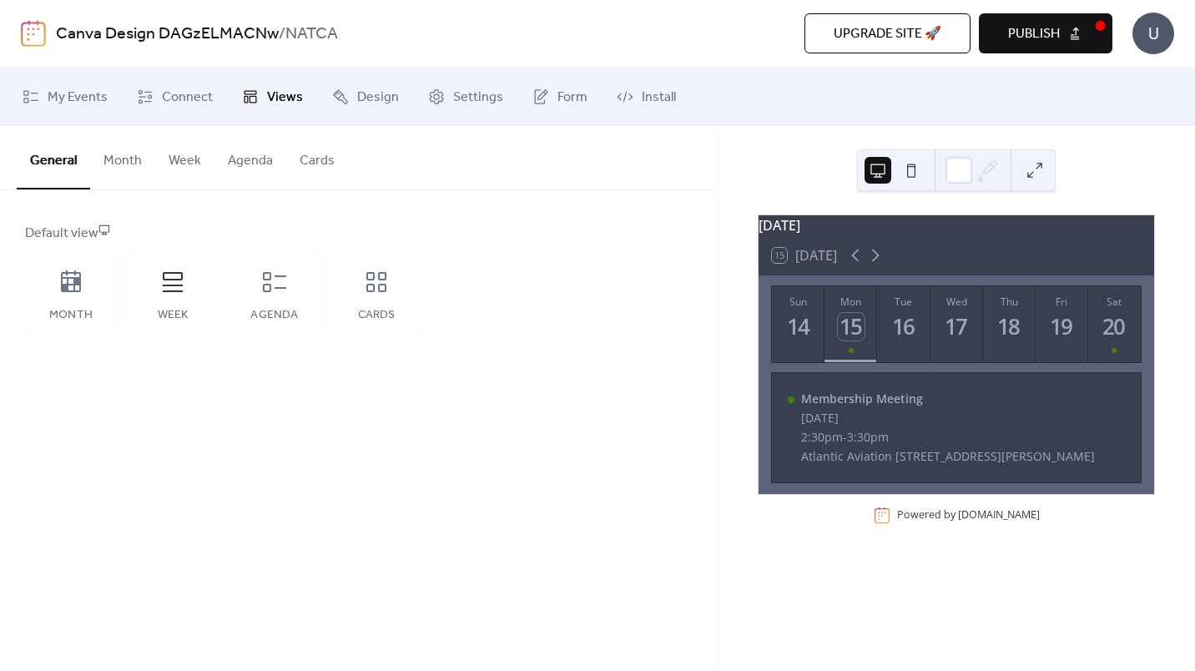
click at [276, 287] on icon at bounding box center [274, 282] width 23 height 20
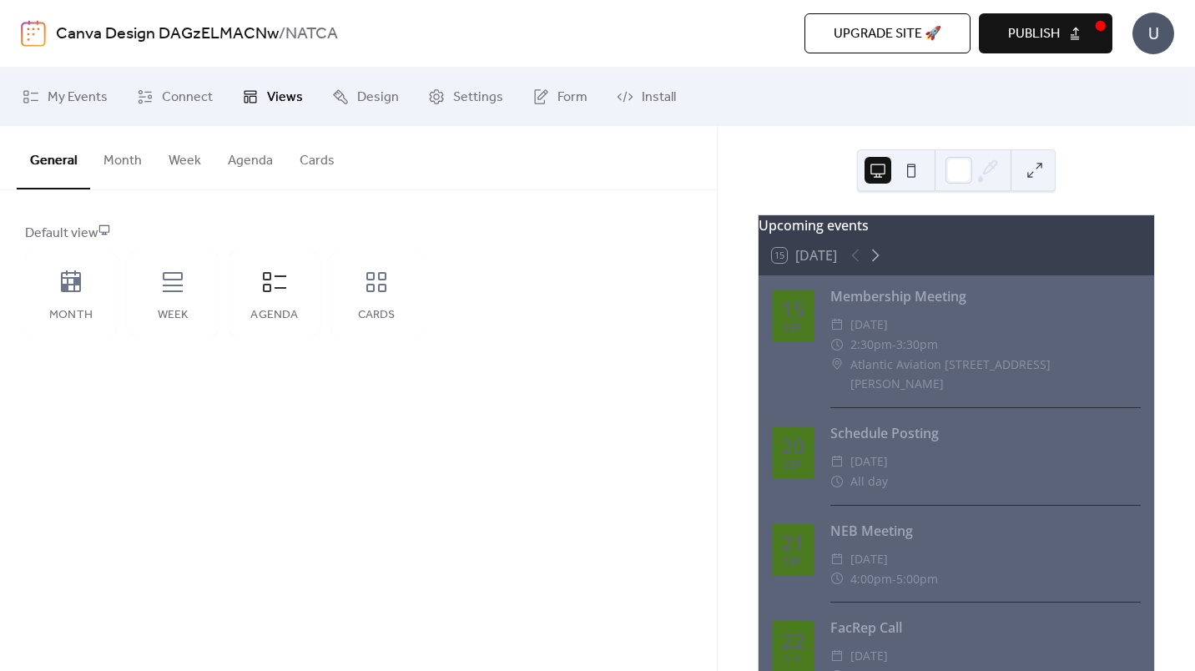
click at [335, 275] on div "Cards" at bounding box center [376, 293] width 92 height 83
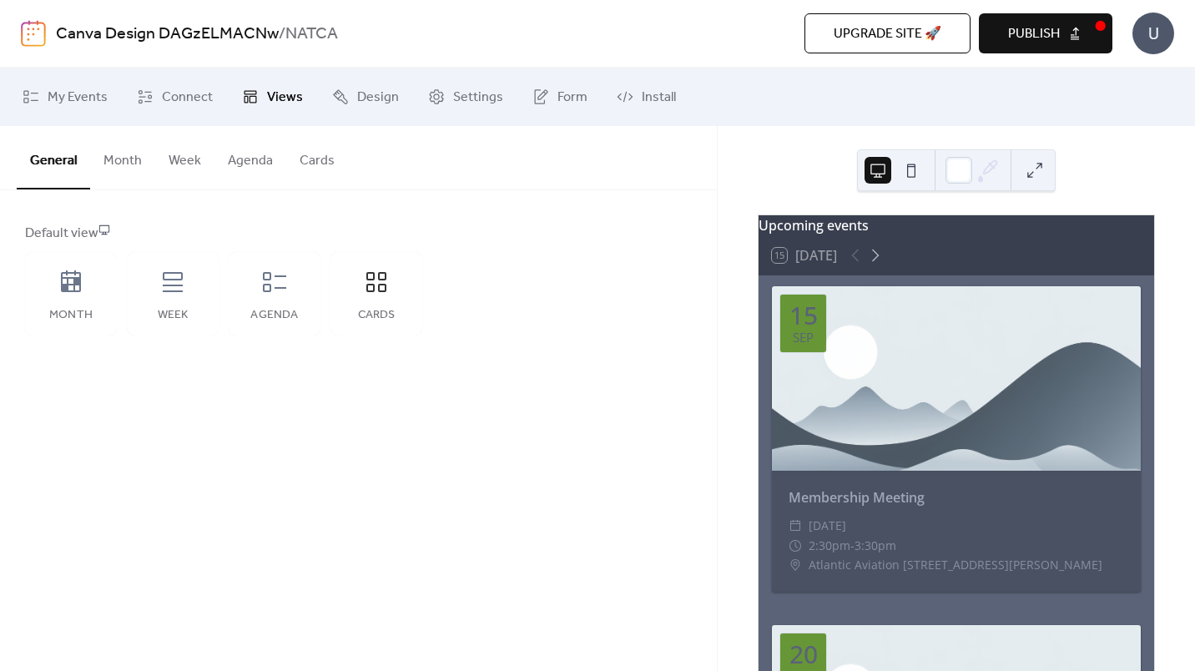
click at [78, 302] on div "Month" at bounding box center [71, 293] width 92 height 83
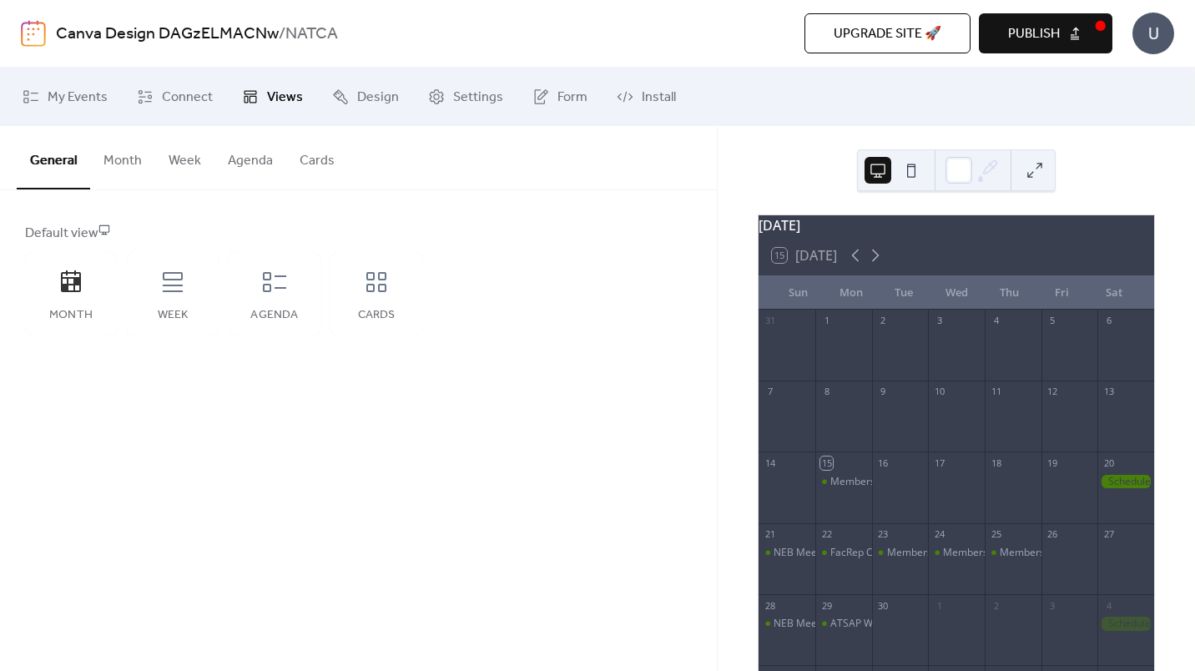
click at [910, 179] on button at bounding box center [911, 170] width 27 height 27
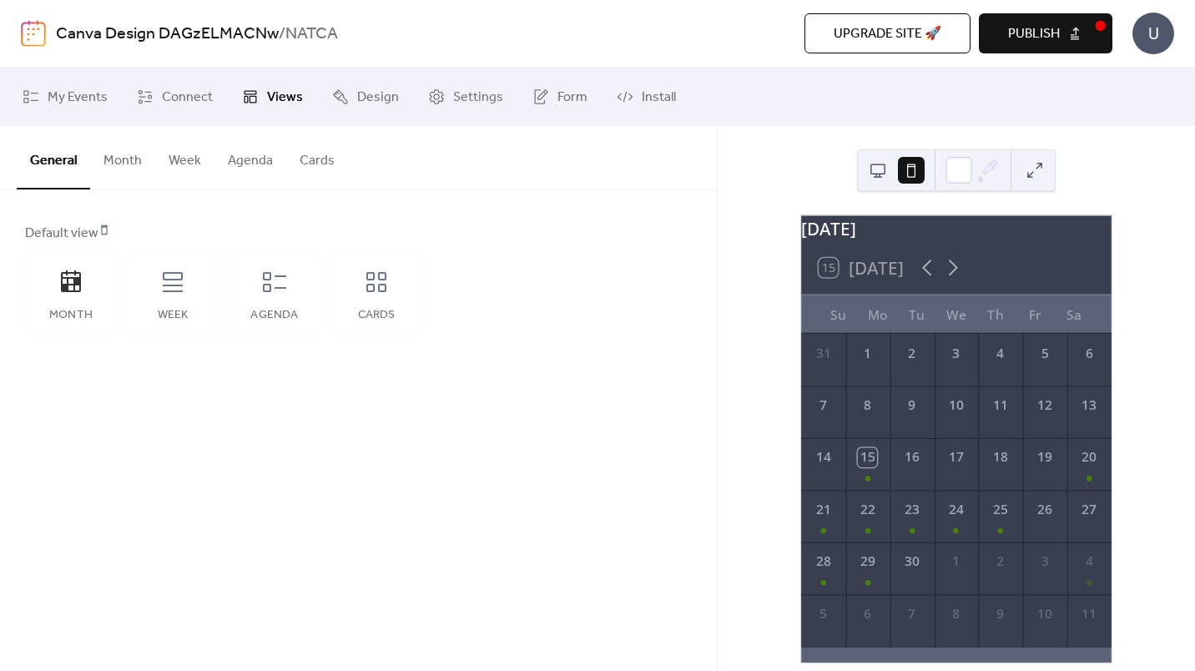
click at [145, 293] on div "Week" at bounding box center [173, 293] width 92 height 83
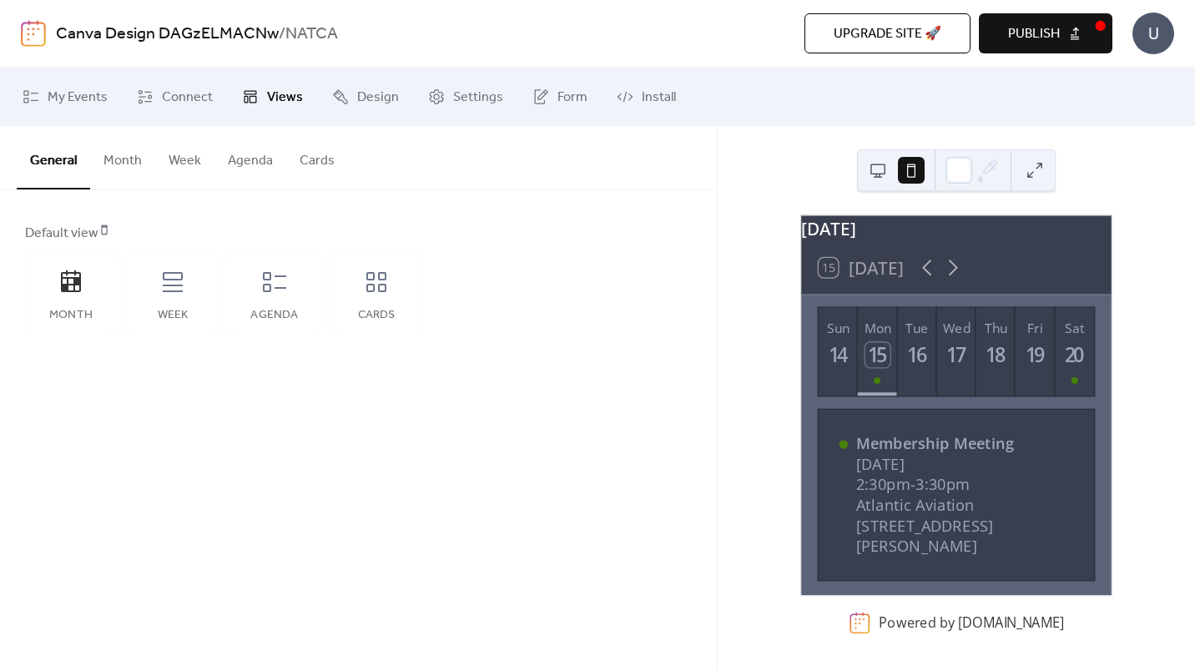
click at [88, 293] on div "Month" at bounding box center [71, 293] width 92 height 83
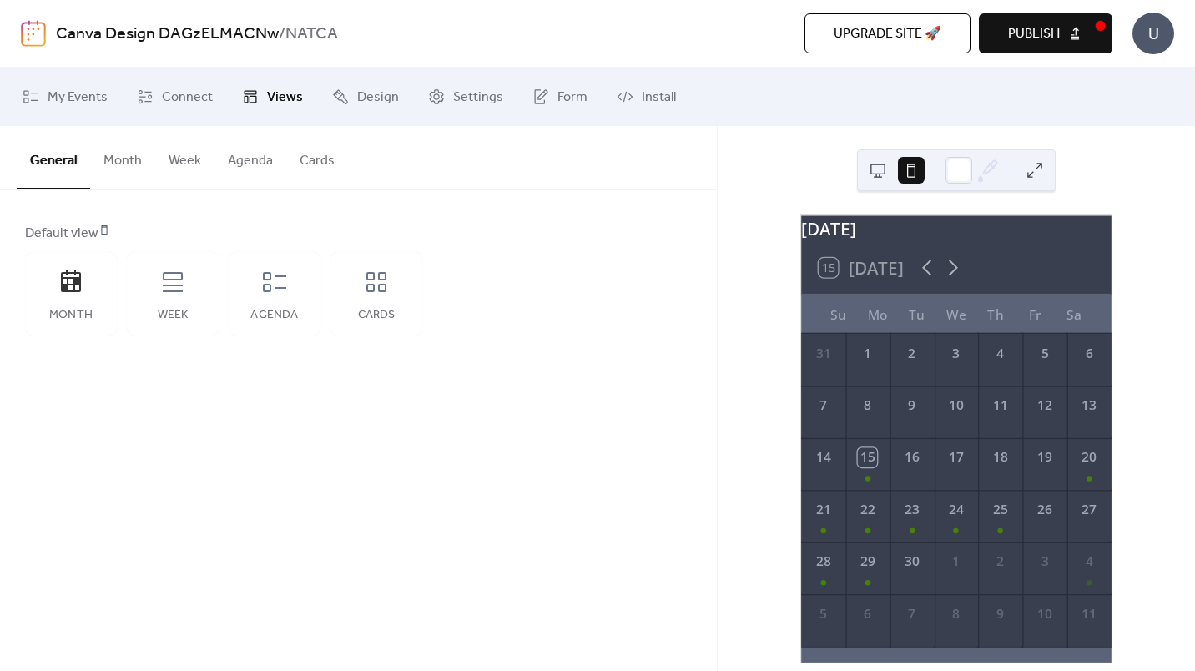
click at [872, 163] on button at bounding box center [877, 170] width 27 height 27
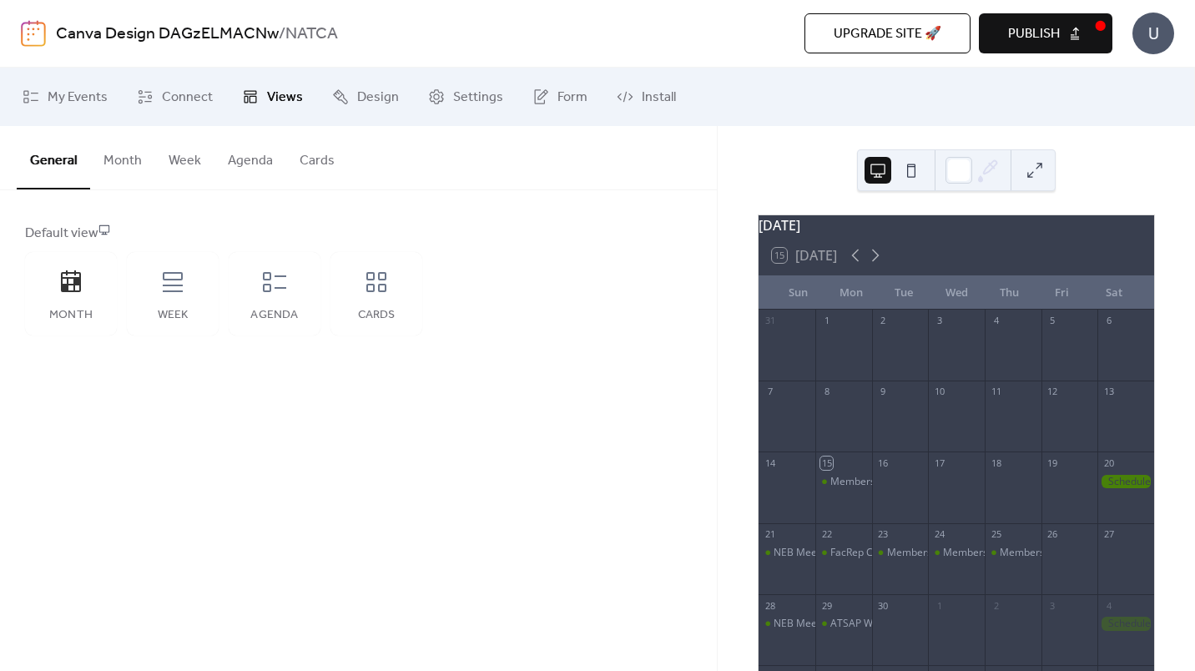
click at [632, 102] on link "Install" at bounding box center [646, 96] width 84 height 45
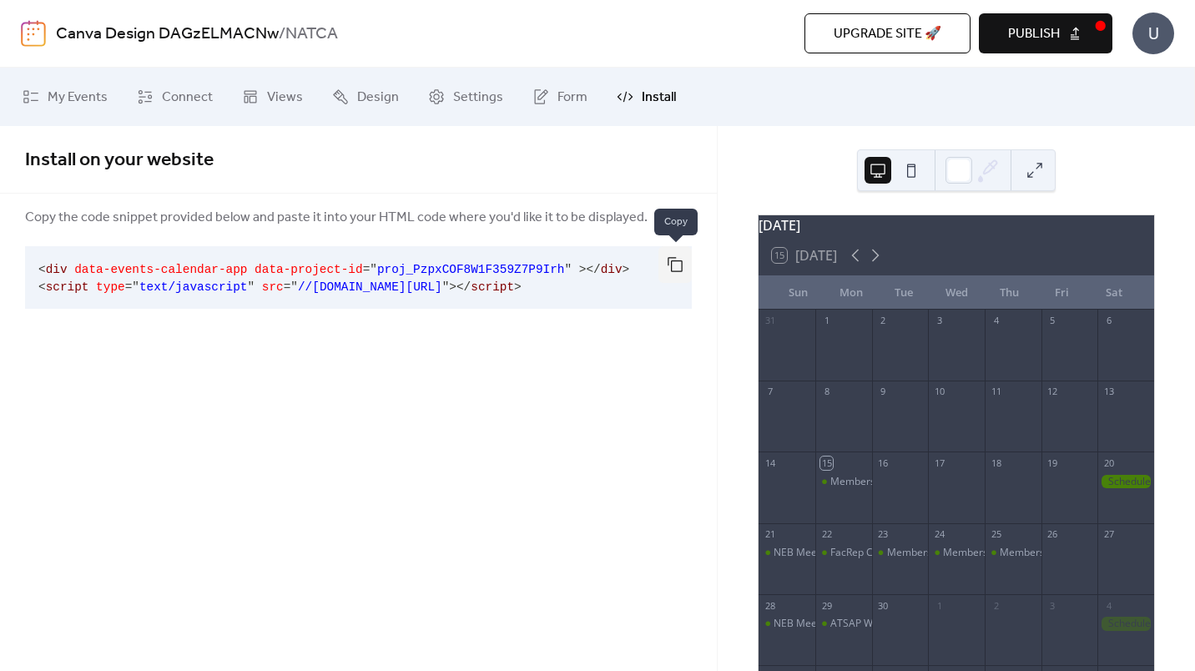
click at [671, 266] on button "button" at bounding box center [674, 264] width 33 height 37
click at [663, 343] on div "Install on your website Copy the code snippet provided below and paste it into …" at bounding box center [358, 237] width 717 height 223
click at [1028, 39] on span "Publish" at bounding box center [1034, 34] width 52 height 20
click at [186, 103] on span "Connect" at bounding box center [187, 98] width 51 height 20
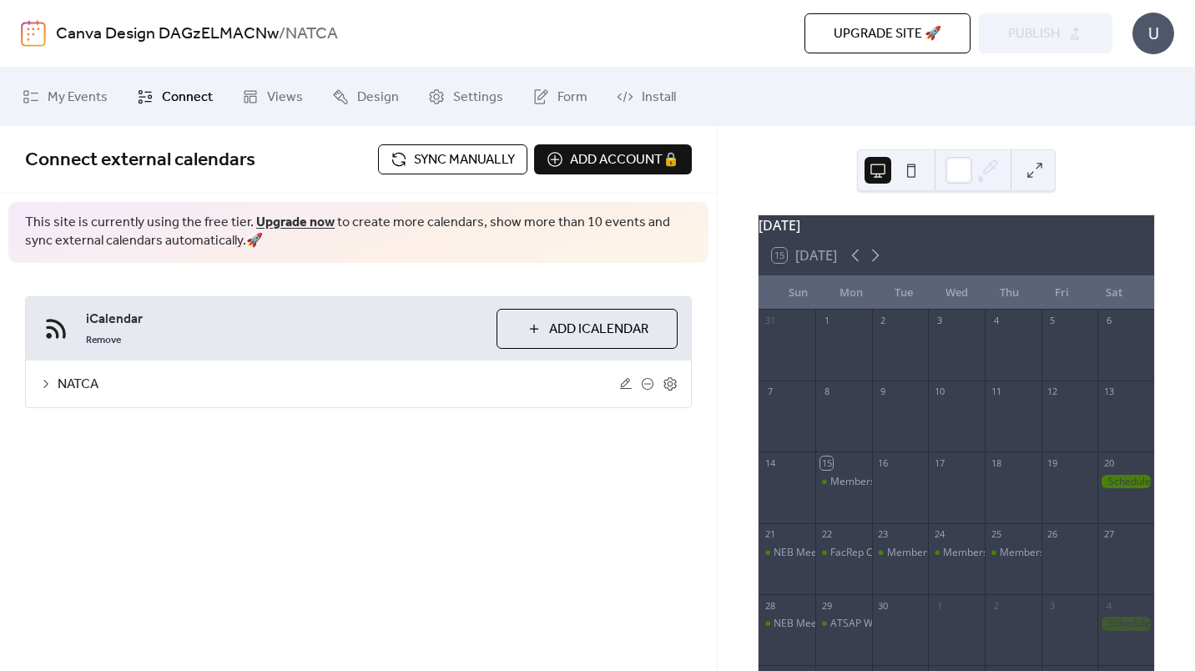
click at [668, 385] on icon at bounding box center [670, 383] width 6 height 6
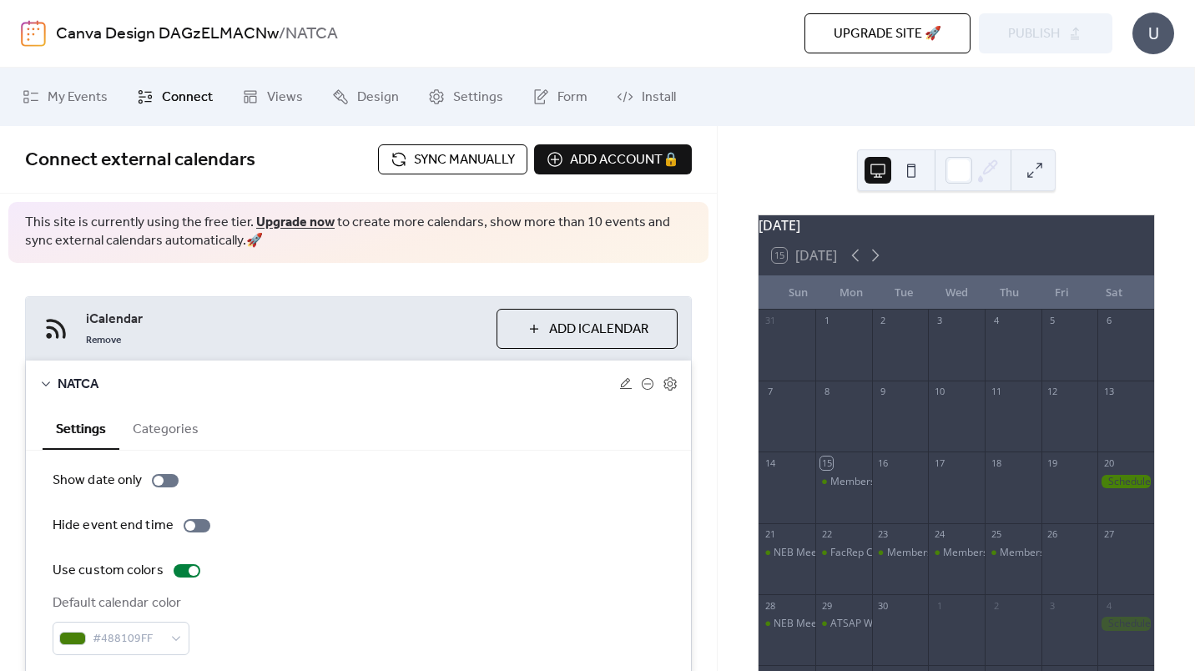
scroll to position [72, 0]
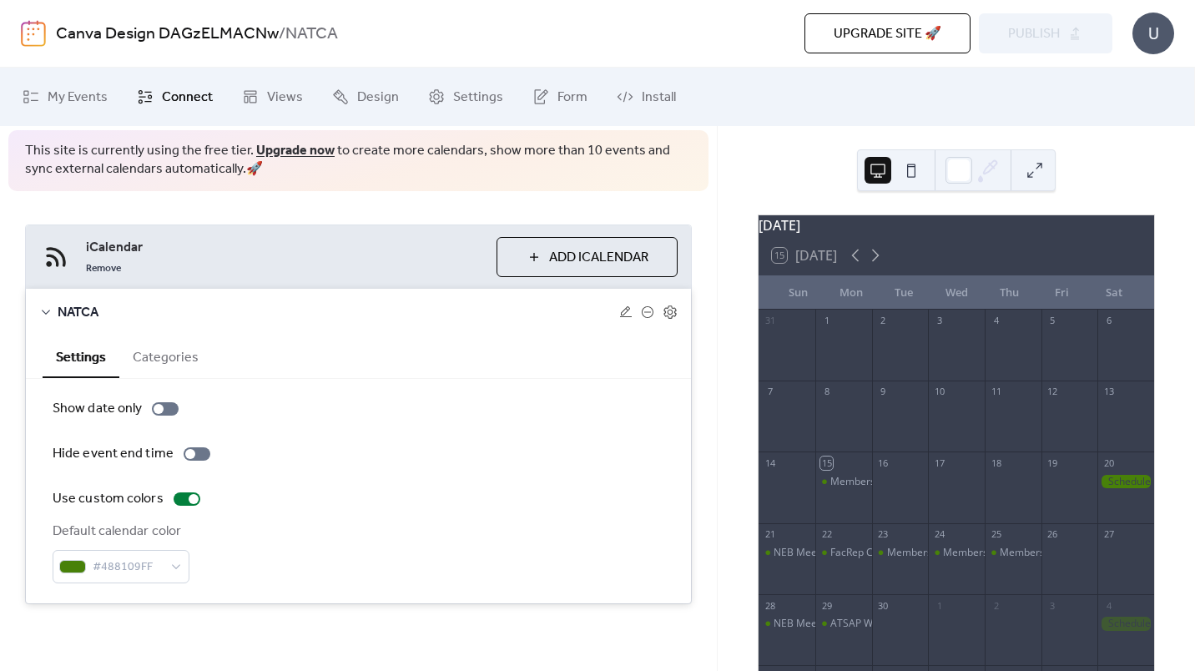
click at [308, 204] on div "iCalendar Remove Add iCalendar NATCA Settings Categories Show date only Hide ev…" at bounding box center [358, 414] width 717 height 446
click at [300, 253] on span "iCalendar" at bounding box center [284, 248] width 397 height 20
click at [169, 93] on span "Connect" at bounding box center [187, 98] width 51 height 20
click at [67, 94] on span "My Events" at bounding box center [78, 98] width 60 height 20
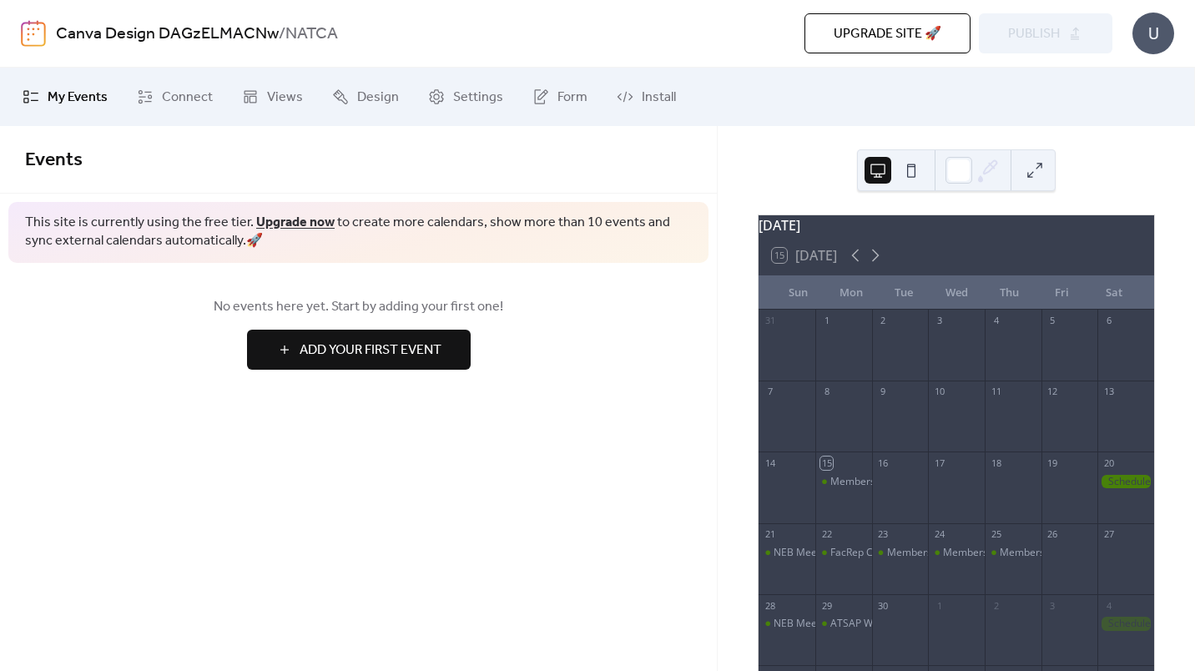
click at [169, 88] on span "Connect" at bounding box center [187, 98] width 51 height 20
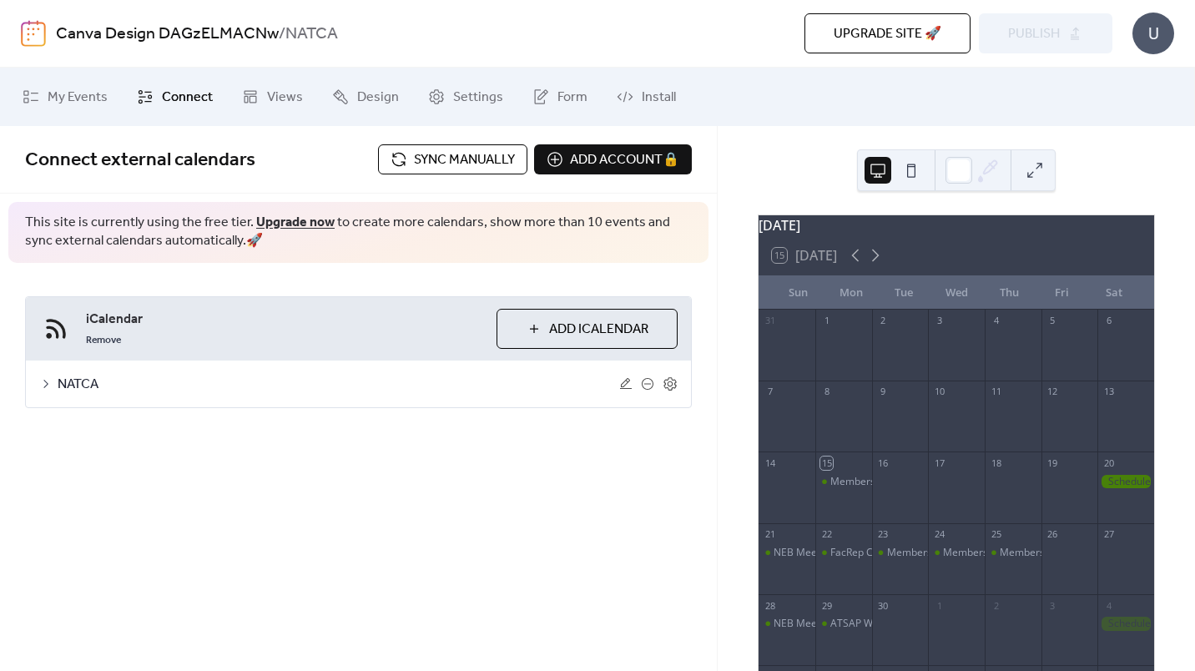
click at [428, 155] on span "Sync manually" at bounding box center [464, 160] width 101 height 20
click at [1020, 30] on span "Publish" at bounding box center [1034, 34] width 52 height 20
